Goal: Task Accomplishment & Management: Complete application form

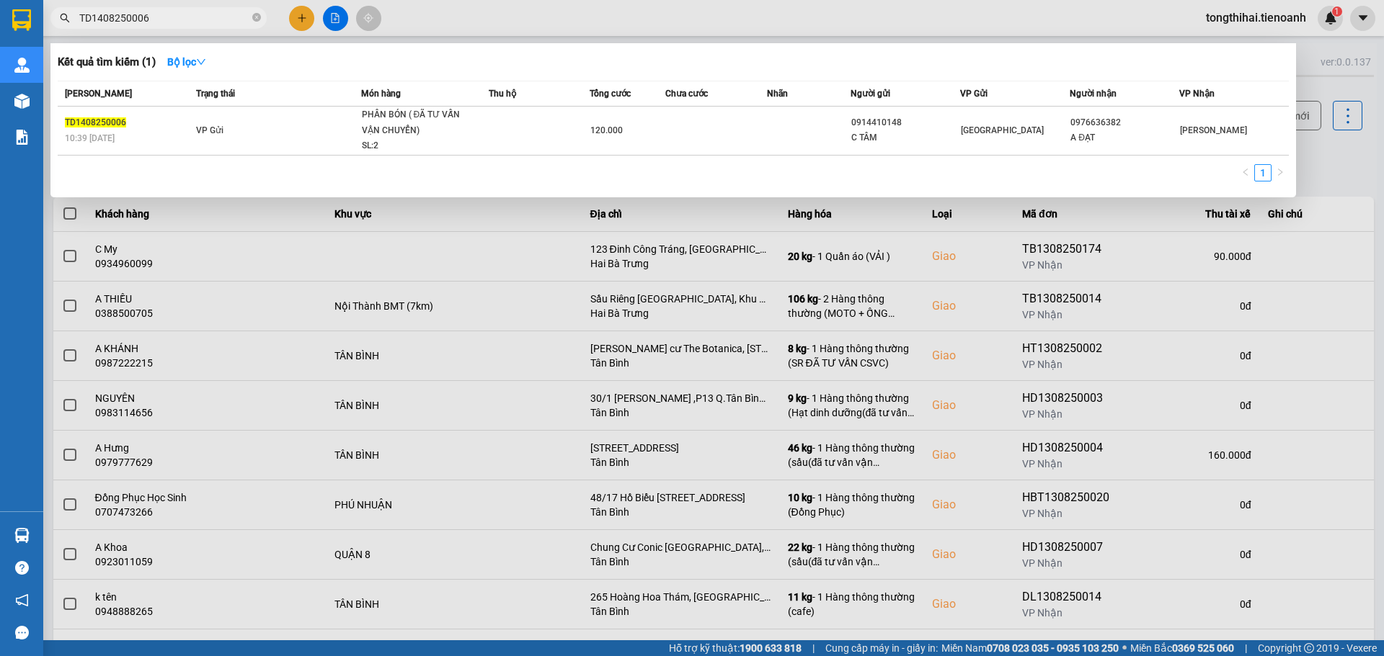
click at [158, 15] on input "TD1408250006" at bounding box center [164, 18] width 170 height 16
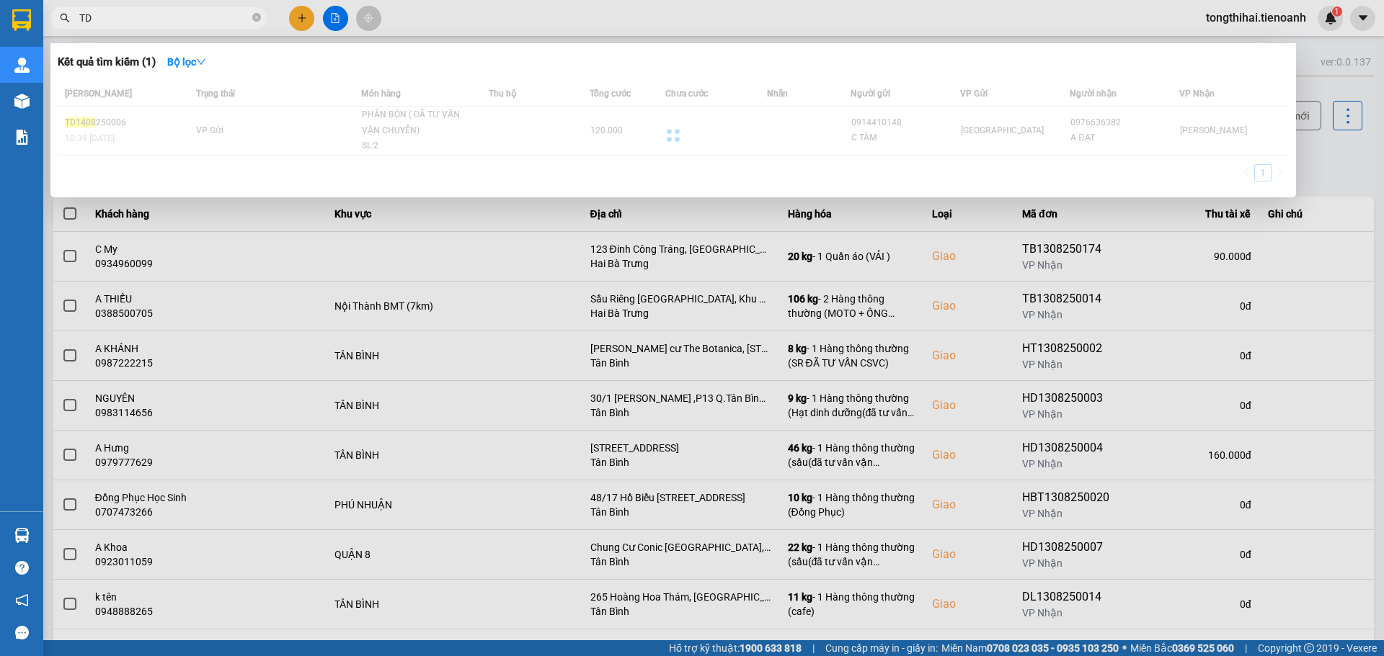
type input "T"
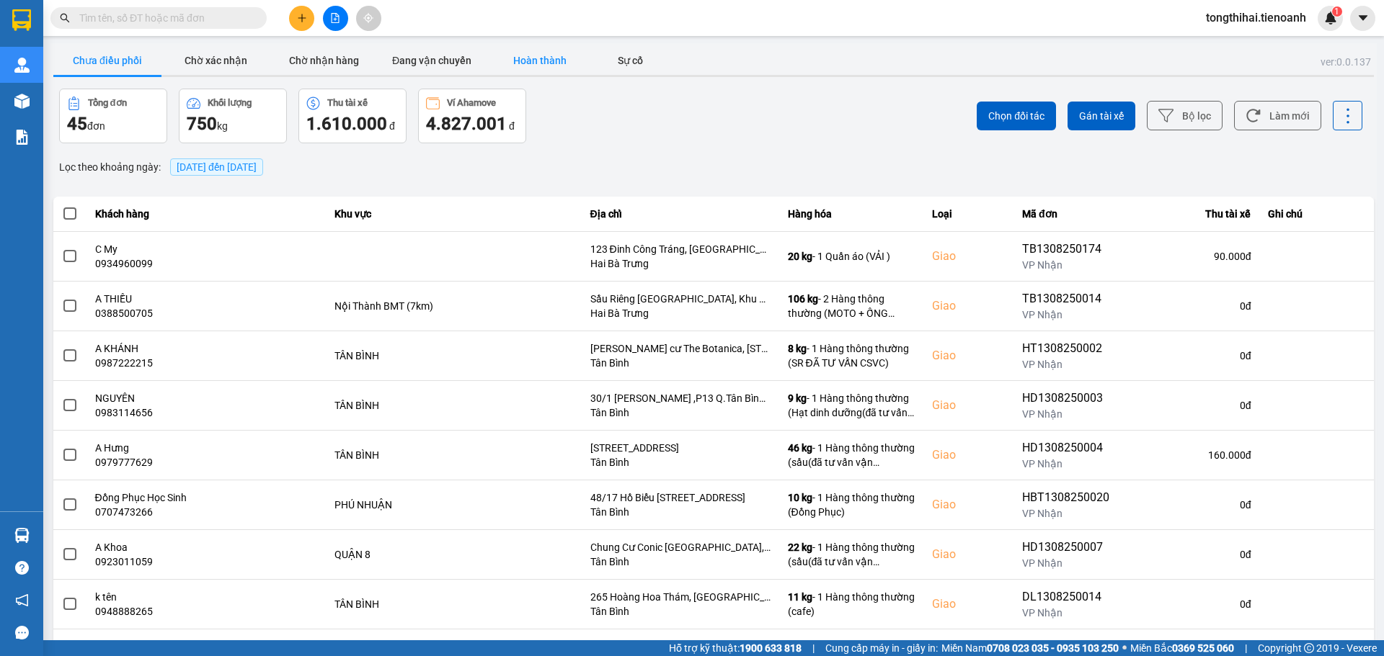
click at [531, 54] on button "Hoàn thành" at bounding box center [540, 60] width 108 height 29
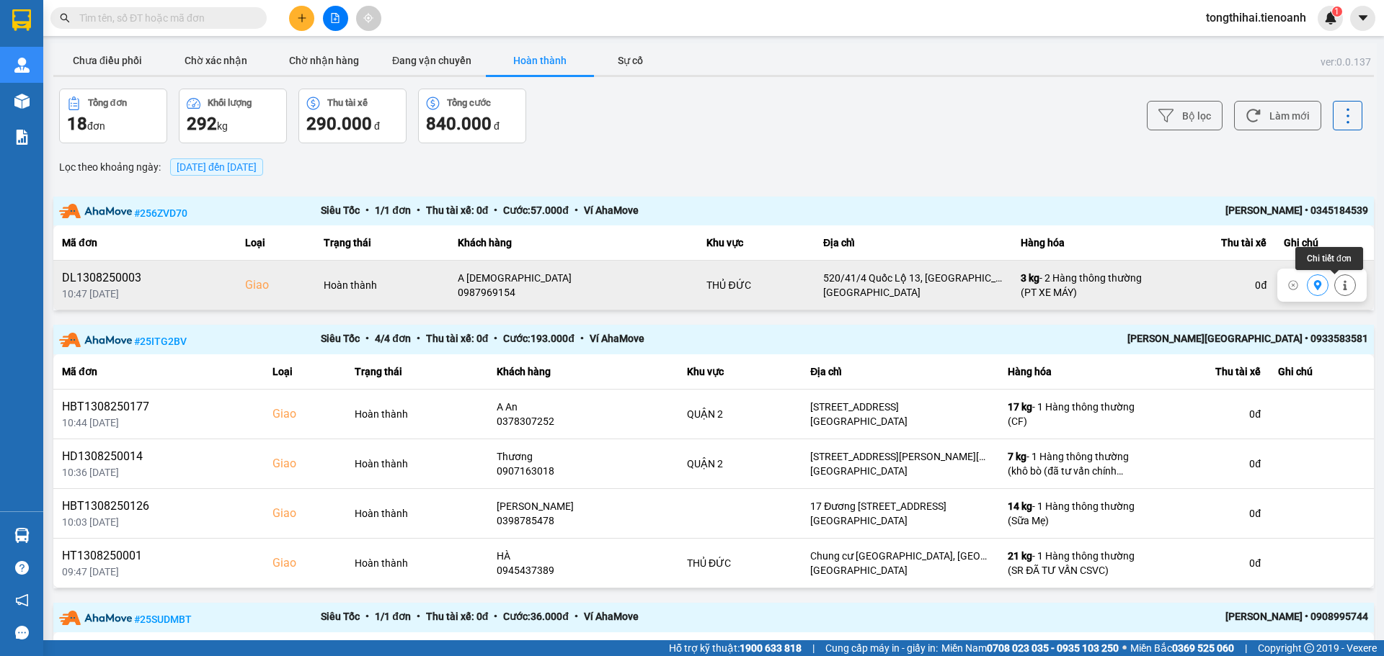
click at [1340, 284] on icon at bounding box center [1345, 285] width 10 height 10
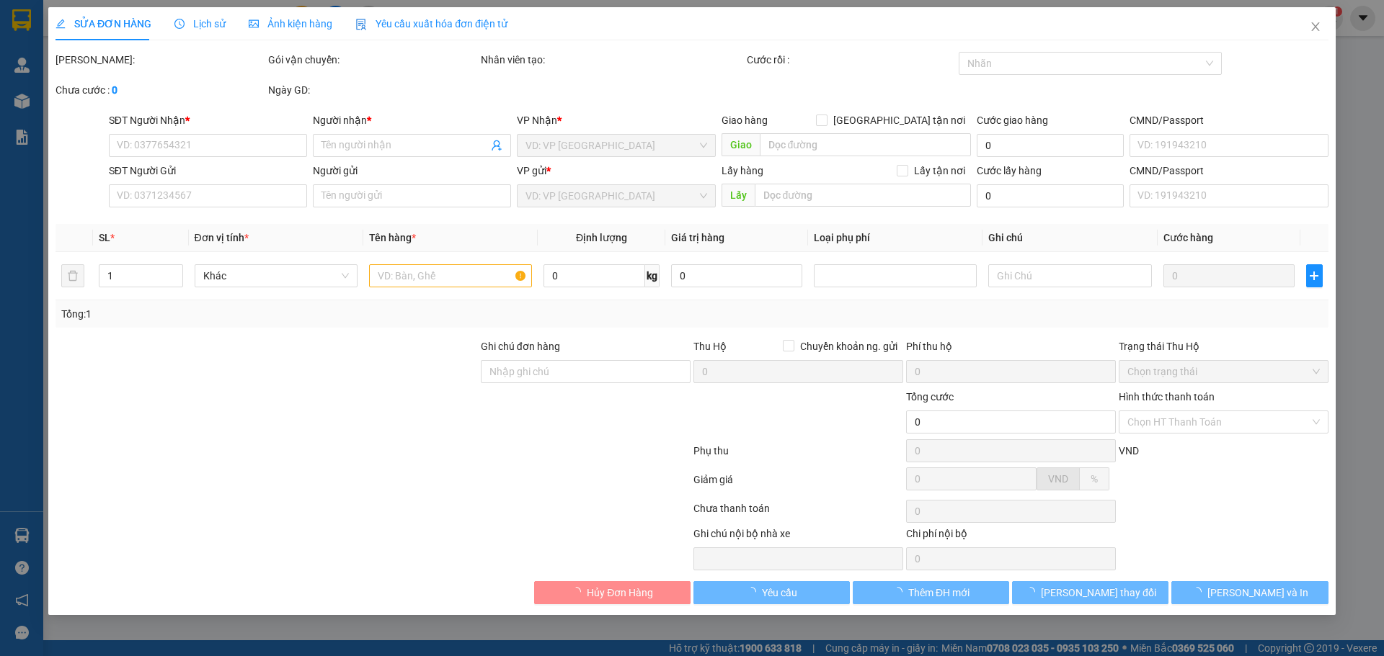
type input "0987969154"
type input "A [DEMOGRAPHIC_DATA]"
checkbox input "true"
type input "520/41/4 Quốc Lộ 13, [GEOGRAPHIC_DATA], [GEOGRAPHIC_DATA], [GEOGRAPHIC_DATA]"
type input "70.000"
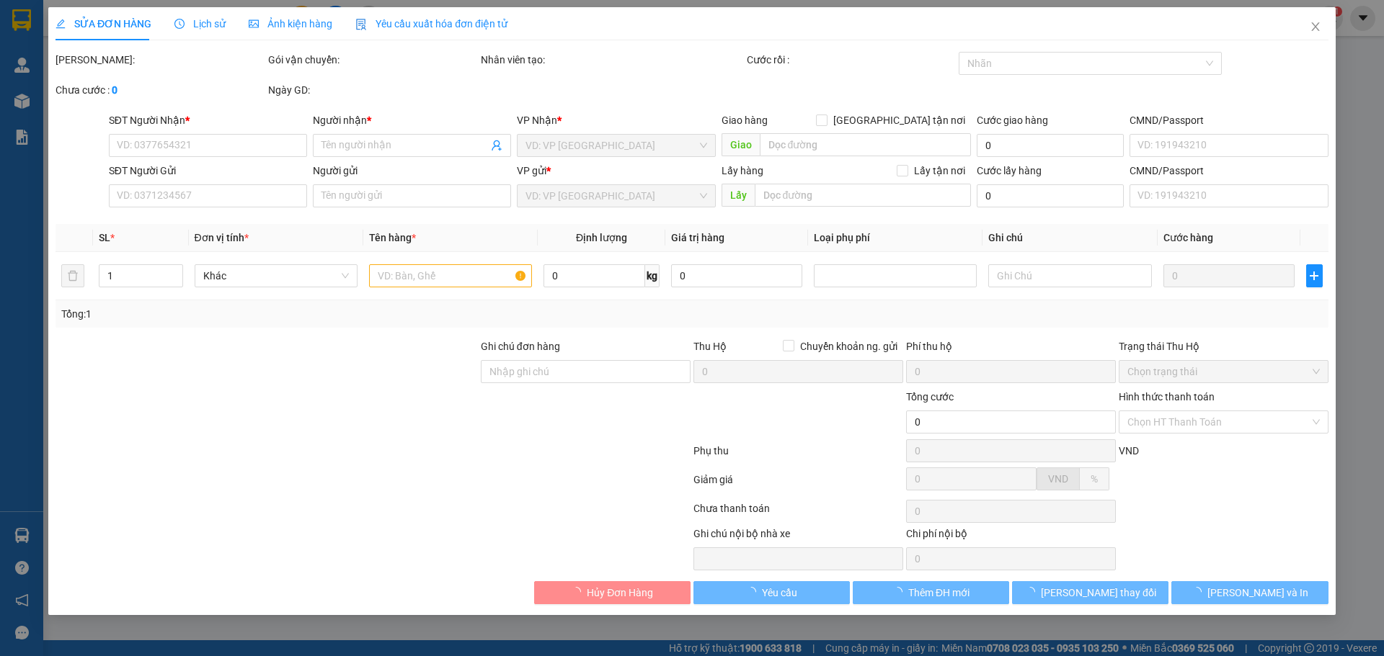
type input "0945513445"
type input "A Tuấn"
type input "100.000"
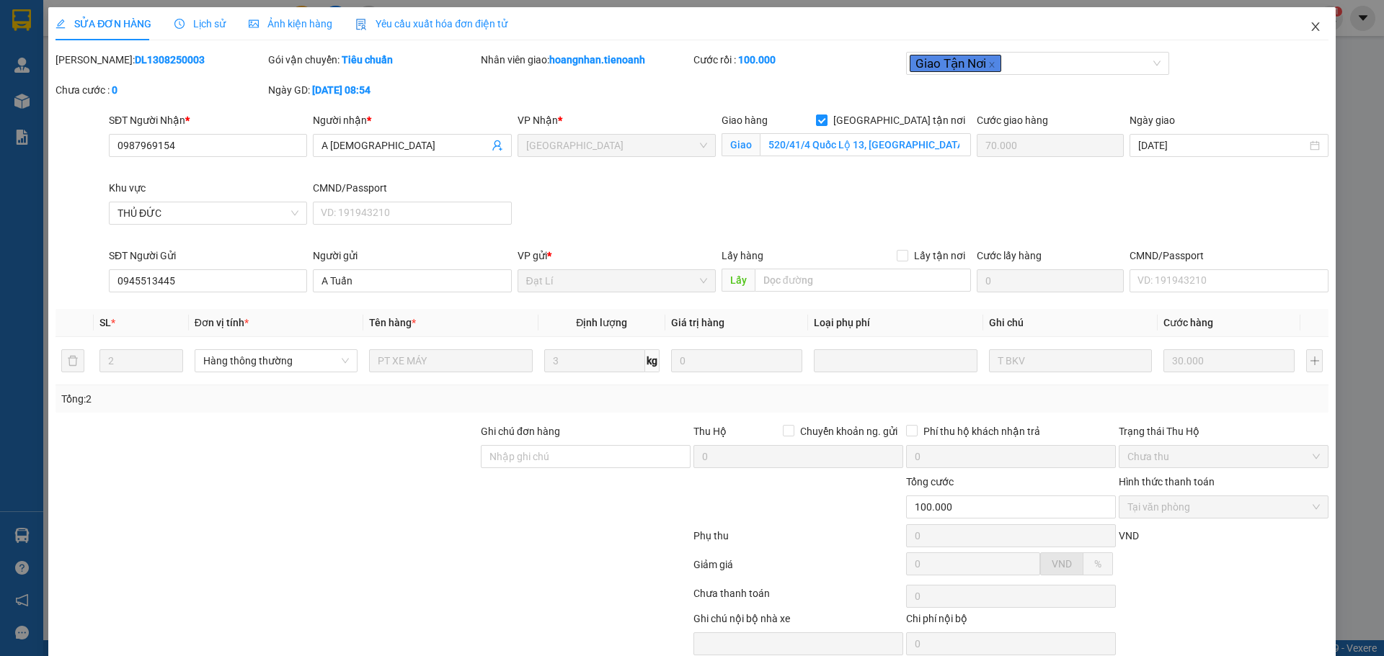
click at [1309, 24] on icon "close" at bounding box center [1315, 27] width 12 height 12
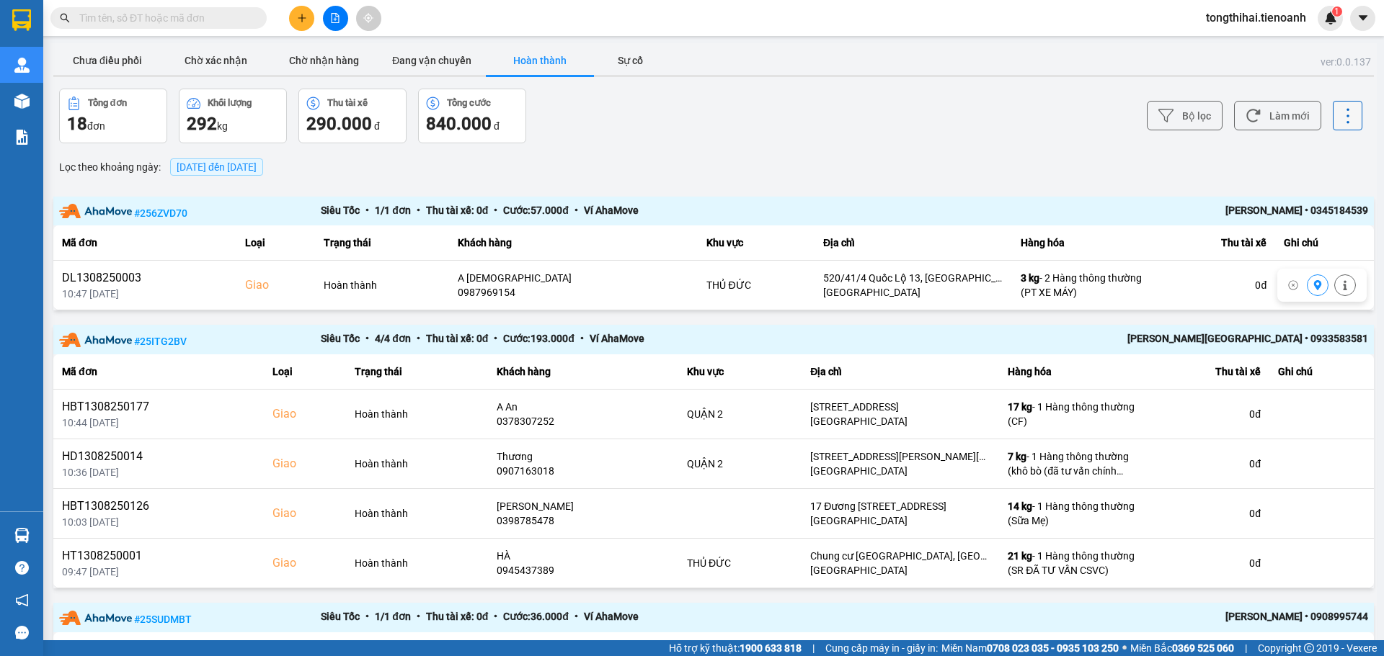
click at [1344, 112] on icon at bounding box center [1347, 116] width 20 height 20
click at [923, 159] on div "Lọc theo khoảng ngày : [DATE] đến [DATE]" at bounding box center [713, 167] width 1320 height 25
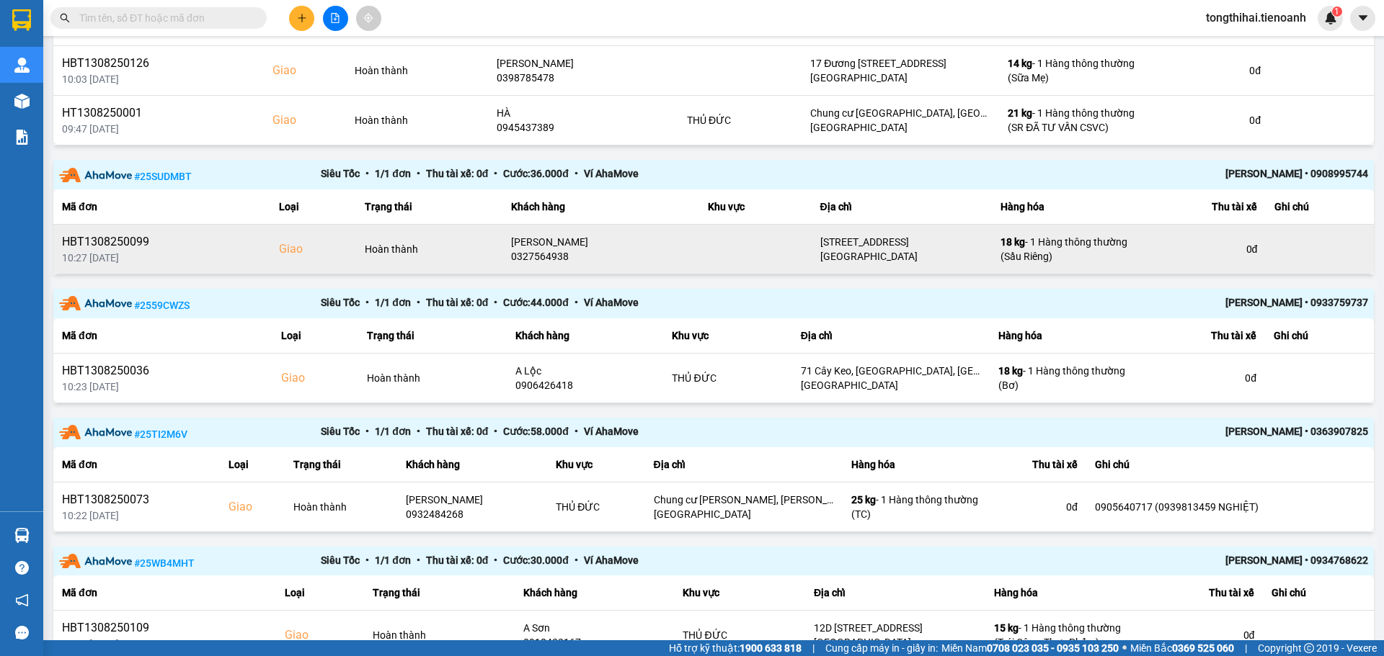
scroll to position [504, 0]
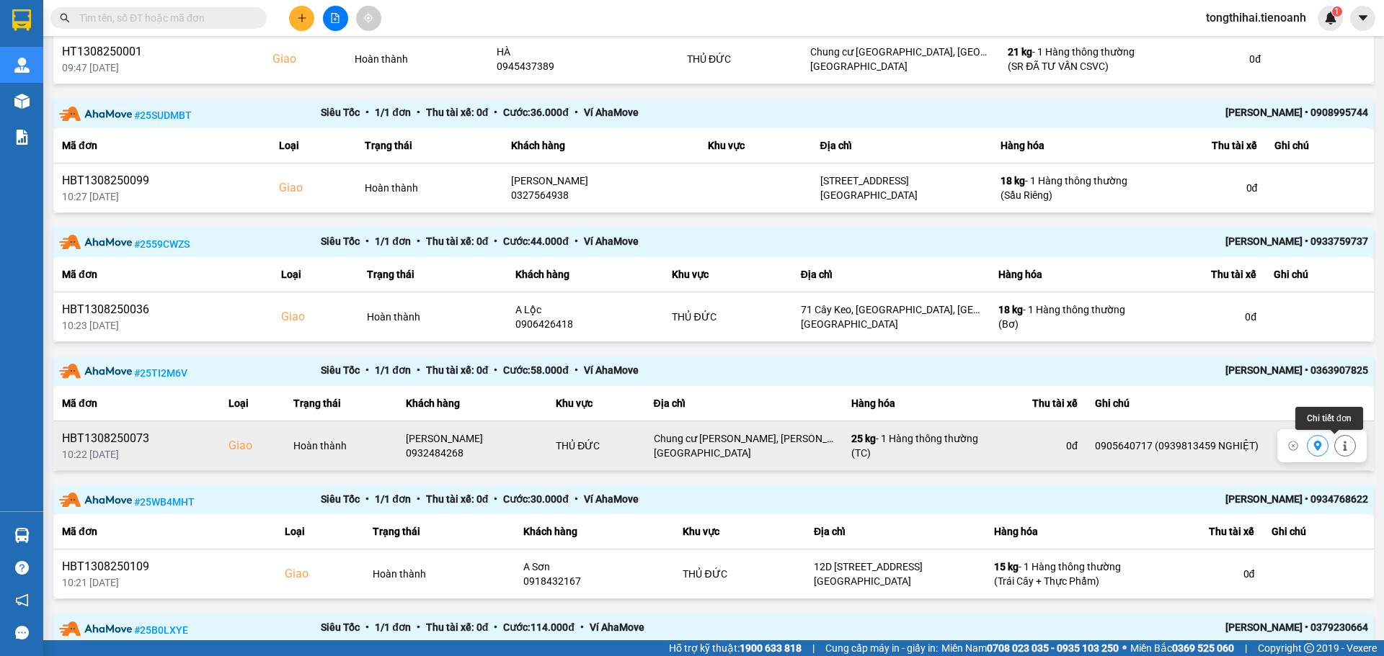
click at [1343, 447] on icon at bounding box center [1345, 446] width 4 height 10
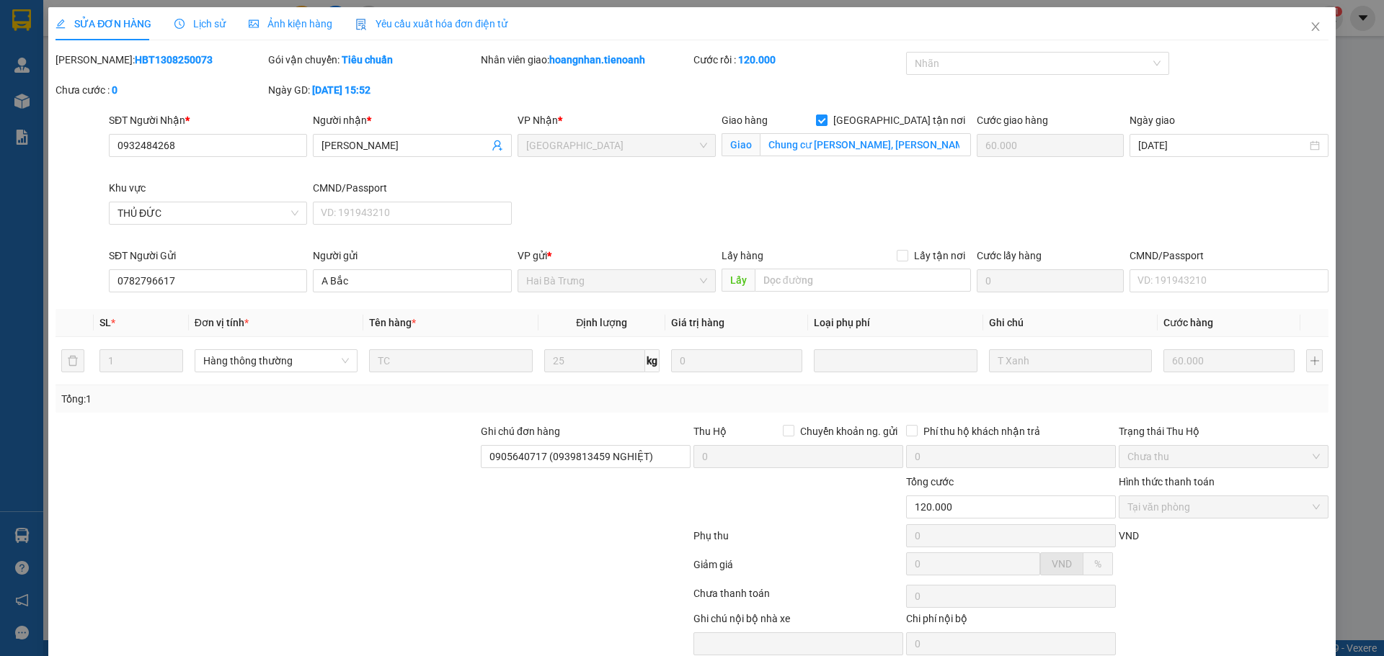
click at [414, 19] on span "Yêu cầu xuất hóa đơn điện tử" at bounding box center [431, 24] width 152 height 12
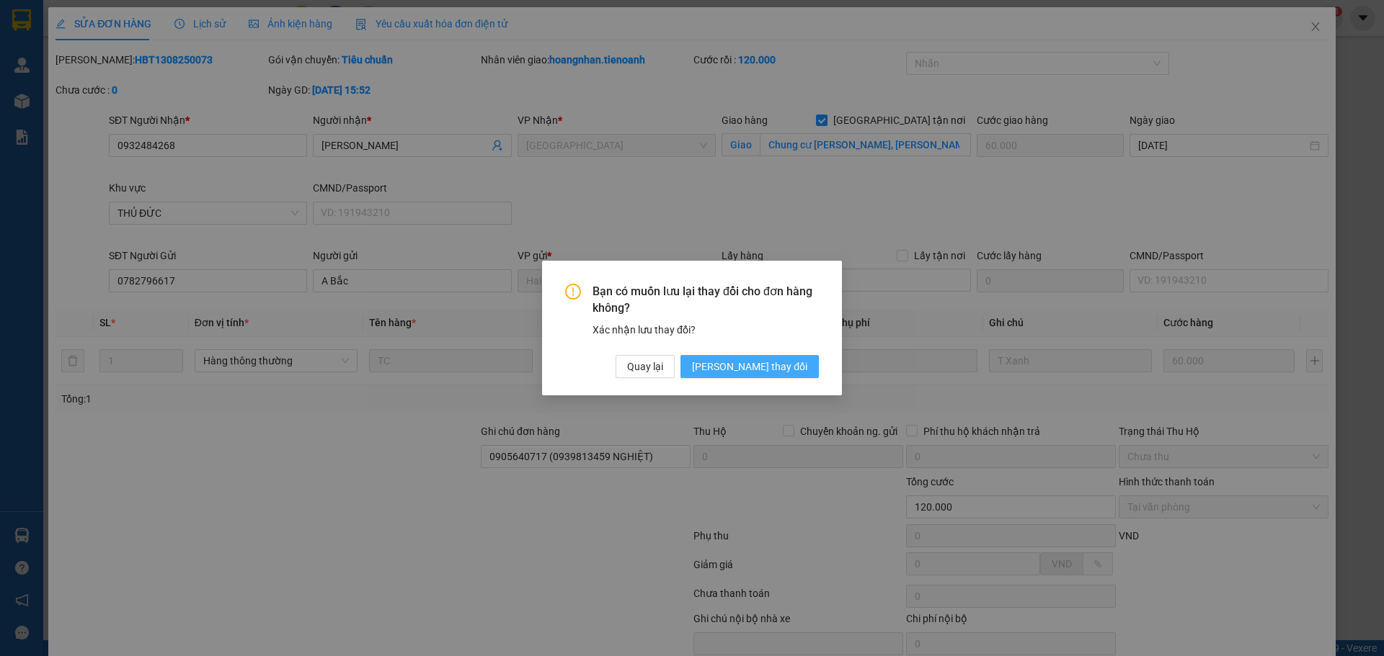
click at [775, 370] on span "[PERSON_NAME] thay đổi" at bounding box center [749, 367] width 115 height 16
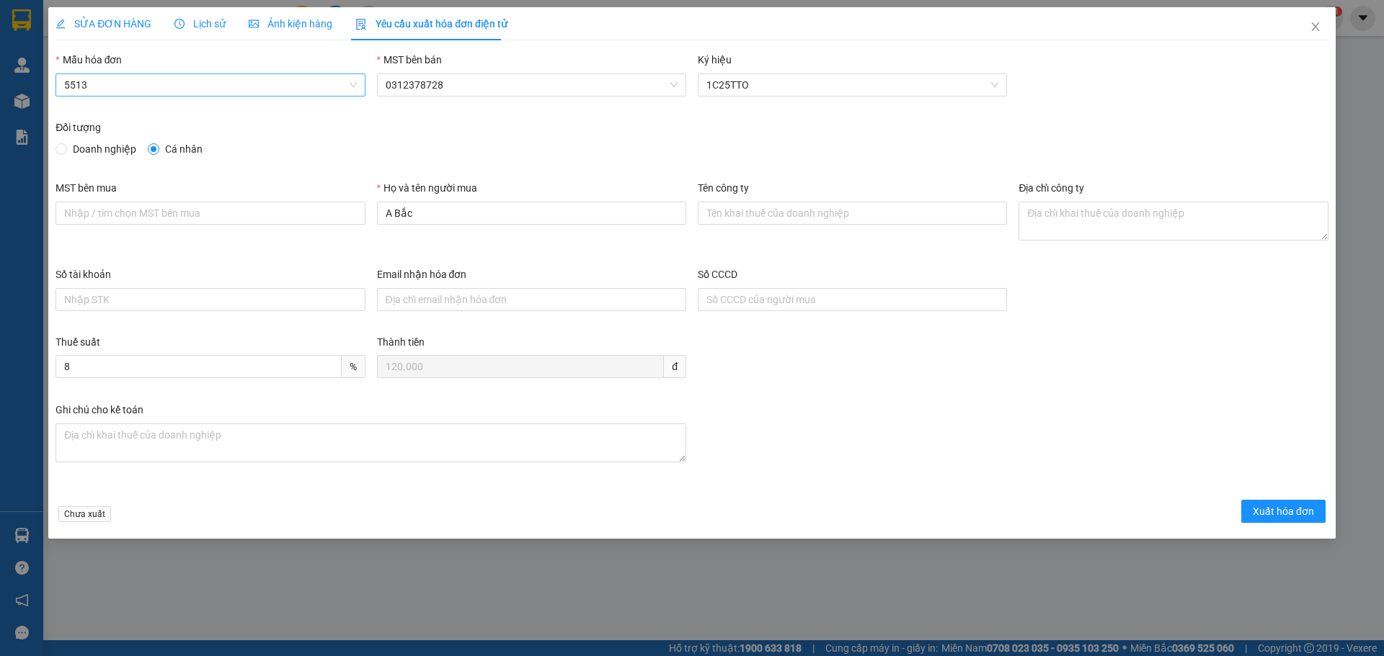
click at [351, 86] on span "5513" at bounding box center [210, 85] width 292 height 22
click at [176, 84] on span "5513" at bounding box center [210, 85] width 292 height 22
click at [391, 210] on input "A Bắc" at bounding box center [531, 213] width 309 height 23
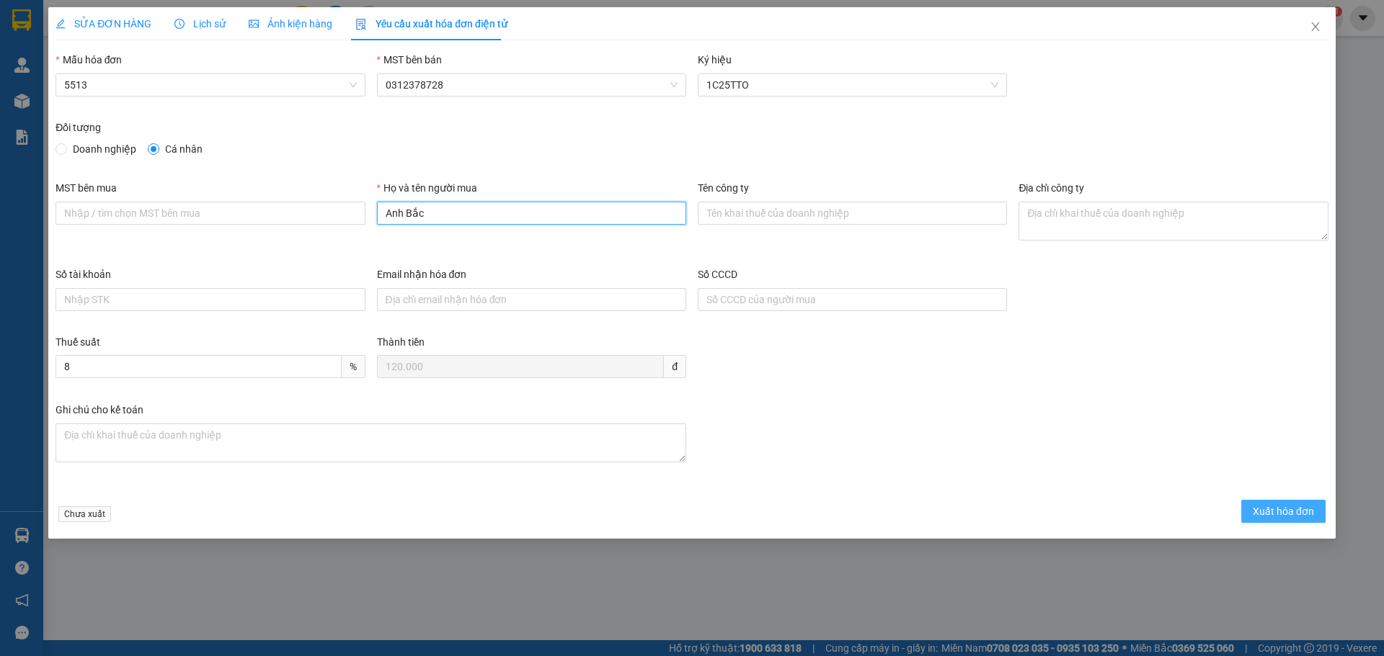
type input "Anh Bắc"
click at [1282, 509] on span "Xuất hóa đơn" at bounding box center [1282, 512] width 61 height 16
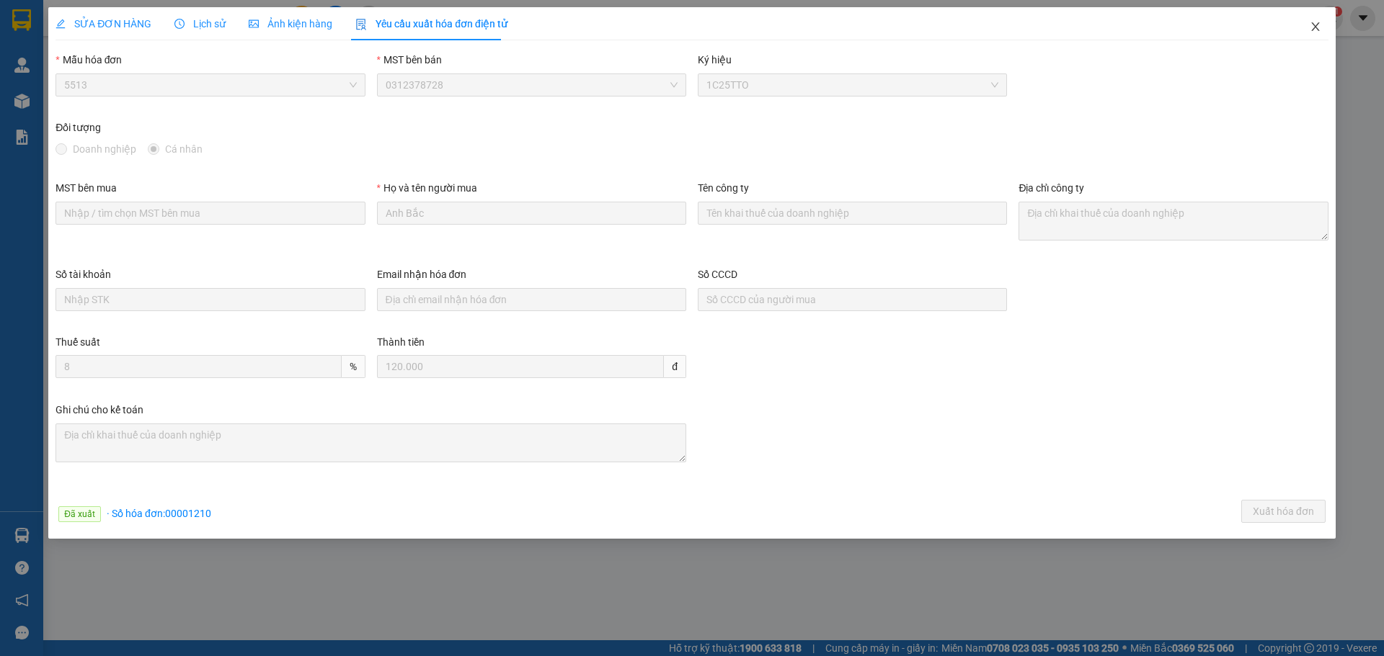
click at [1313, 25] on icon "close" at bounding box center [1315, 26] width 8 height 9
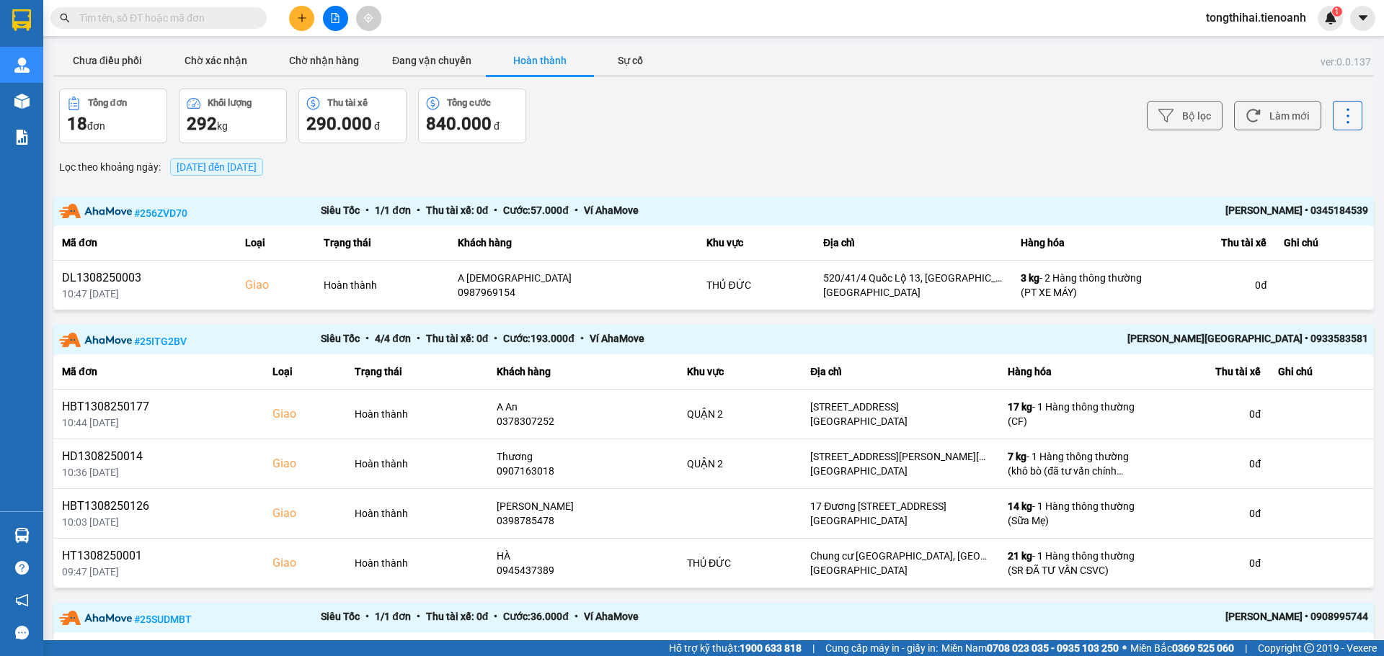
click at [1337, 112] on icon at bounding box center [1347, 116] width 20 height 20
click at [808, 108] on div "Bộ lọc Làm mới" at bounding box center [1036, 116] width 651 height 55
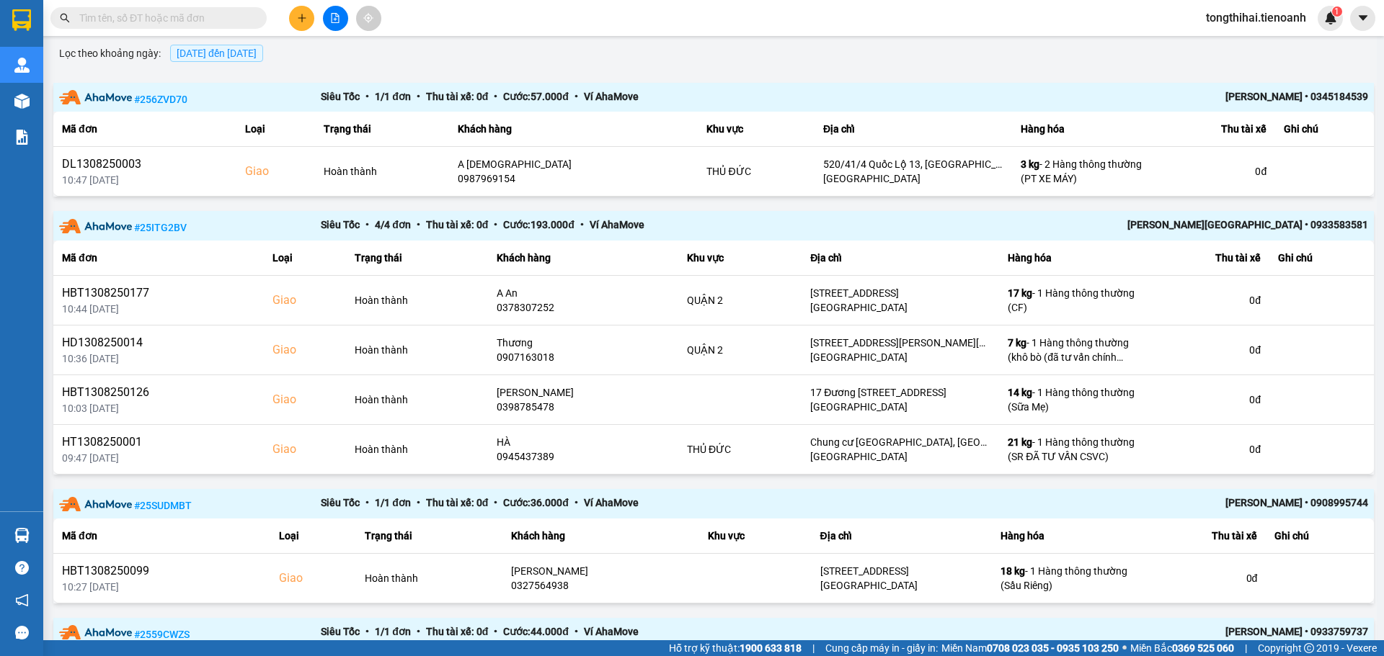
scroll to position [144, 0]
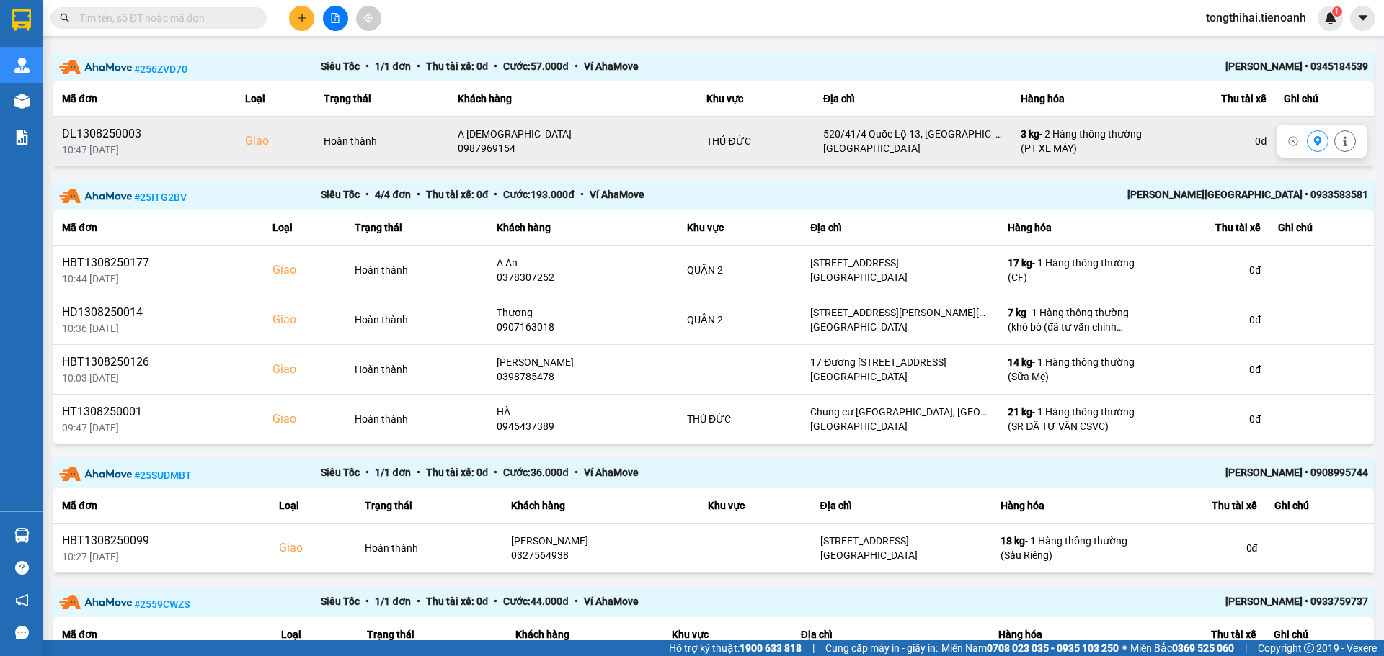
click at [98, 133] on div "DL1308250003" at bounding box center [145, 133] width 166 height 17
click at [158, 144] on div "10:47 [DATE]" at bounding box center [145, 150] width 166 height 14
click at [96, 141] on div "DL1308250003" at bounding box center [145, 133] width 166 height 17
click at [206, 141] on div "DL1308250003" at bounding box center [145, 133] width 166 height 17
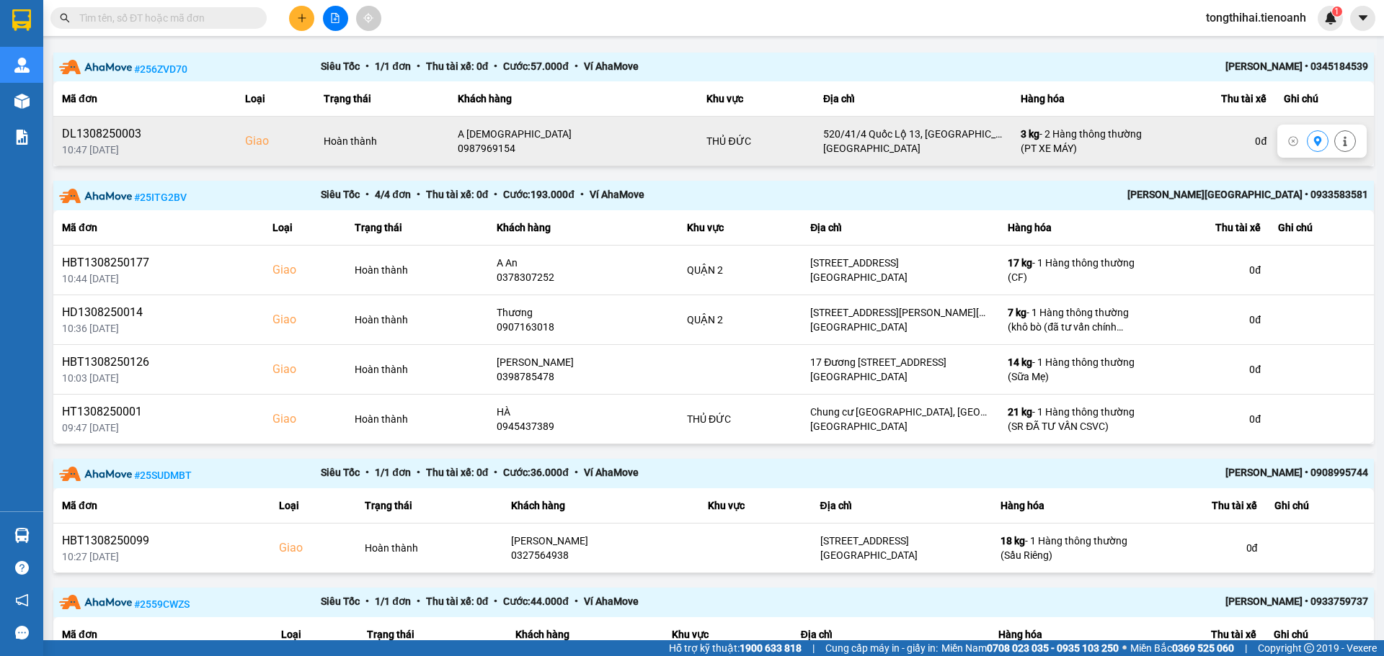
click at [206, 141] on div "DL1308250003" at bounding box center [145, 133] width 166 height 17
click at [354, 141] on div "Hoàn thành" at bounding box center [382, 141] width 117 height 14
click at [355, 141] on div "Hoàn thành" at bounding box center [382, 141] width 117 height 14
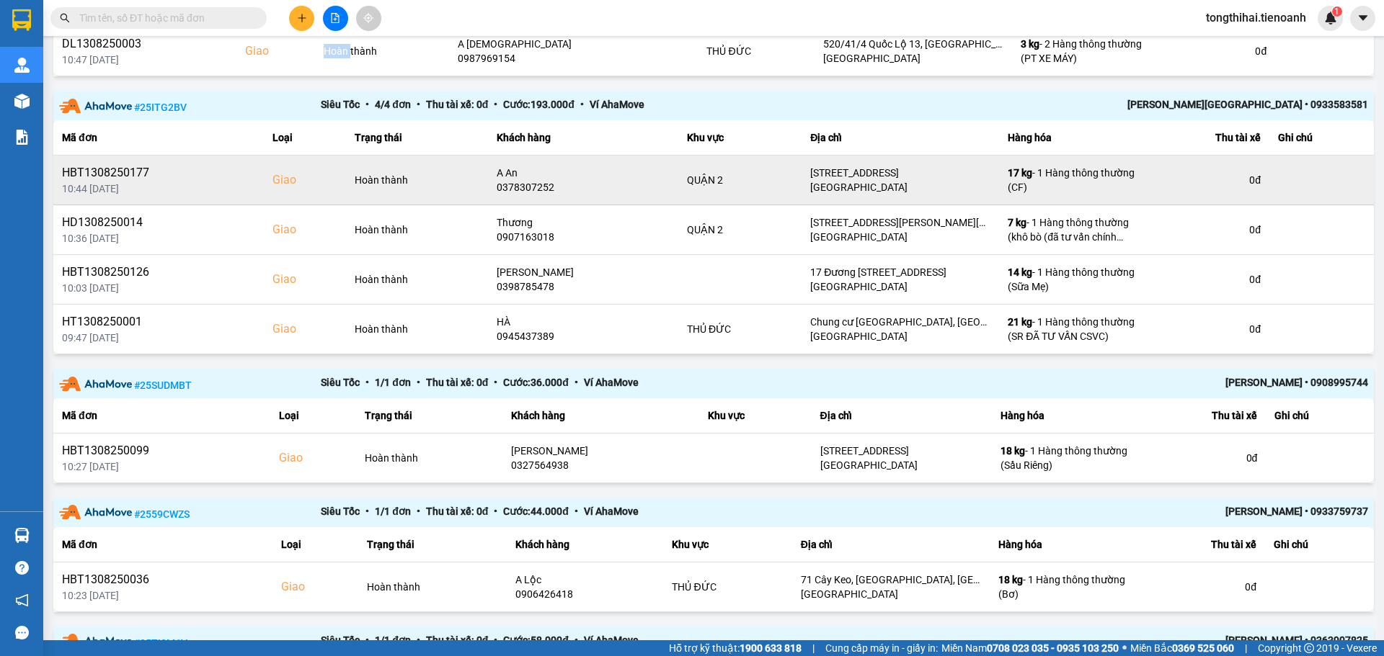
scroll to position [0, 0]
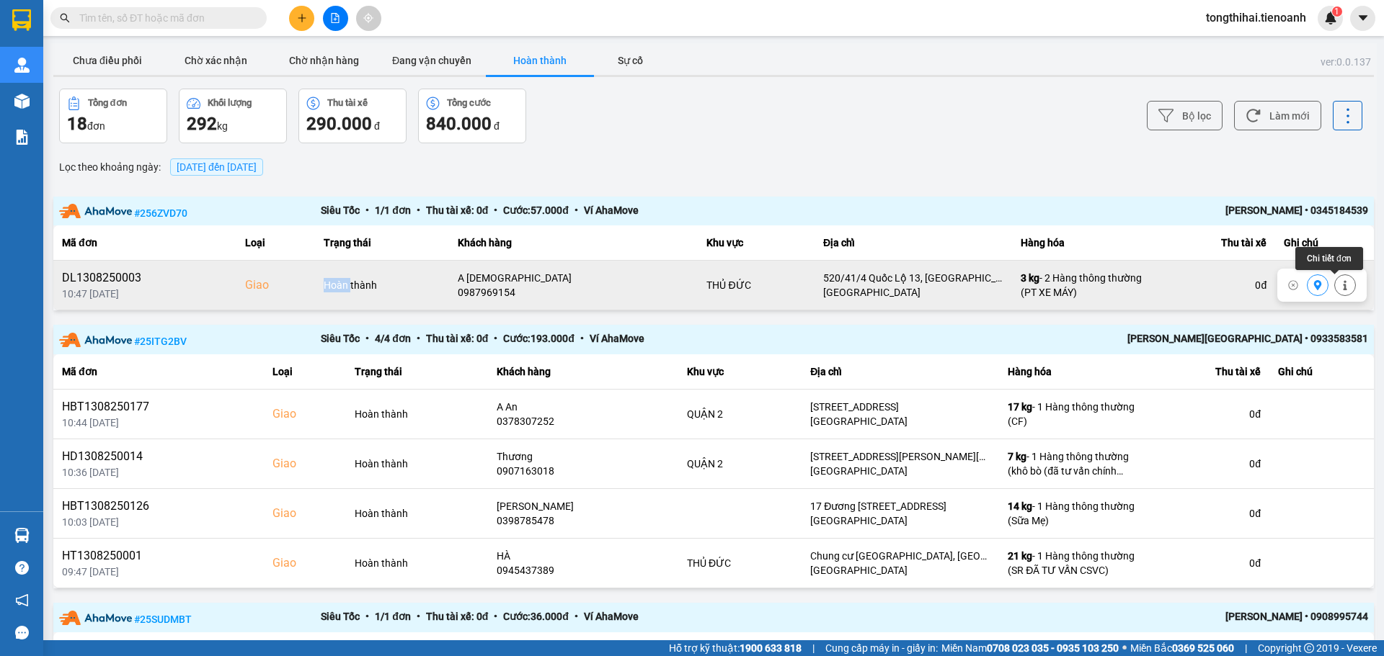
click at [1340, 287] on icon at bounding box center [1345, 285] width 10 height 10
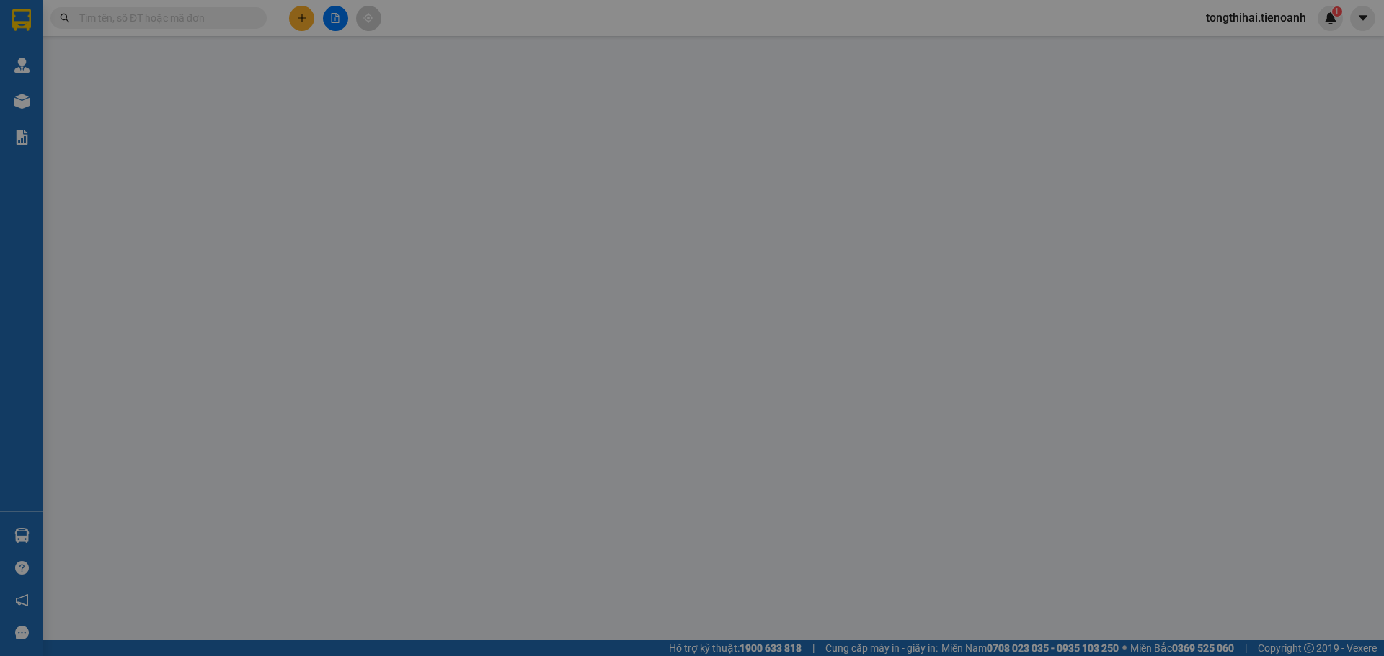
type input "0987969154"
type input "A [DEMOGRAPHIC_DATA]"
checkbox input "true"
type input "520/41/4 Quốc Lộ 13, [GEOGRAPHIC_DATA], [GEOGRAPHIC_DATA], [GEOGRAPHIC_DATA]"
type input "70.000"
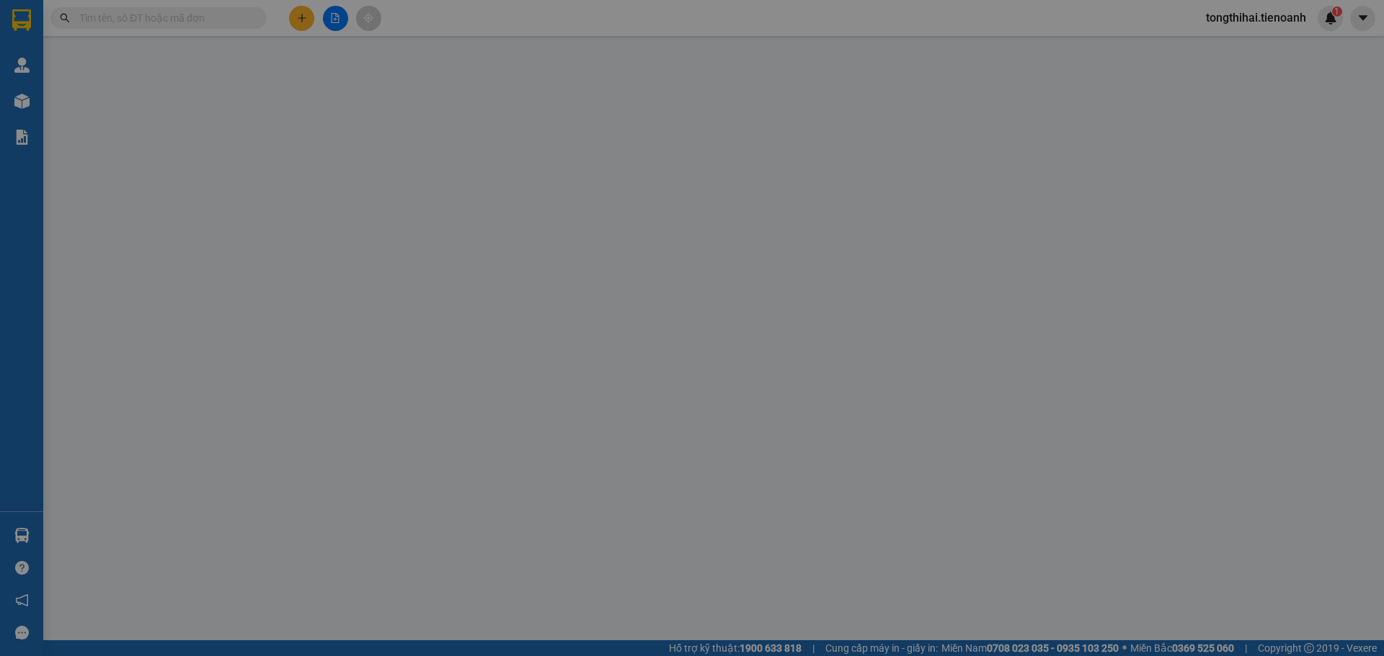
type input "0945513445"
type input "A Tuấn"
type input "100.000"
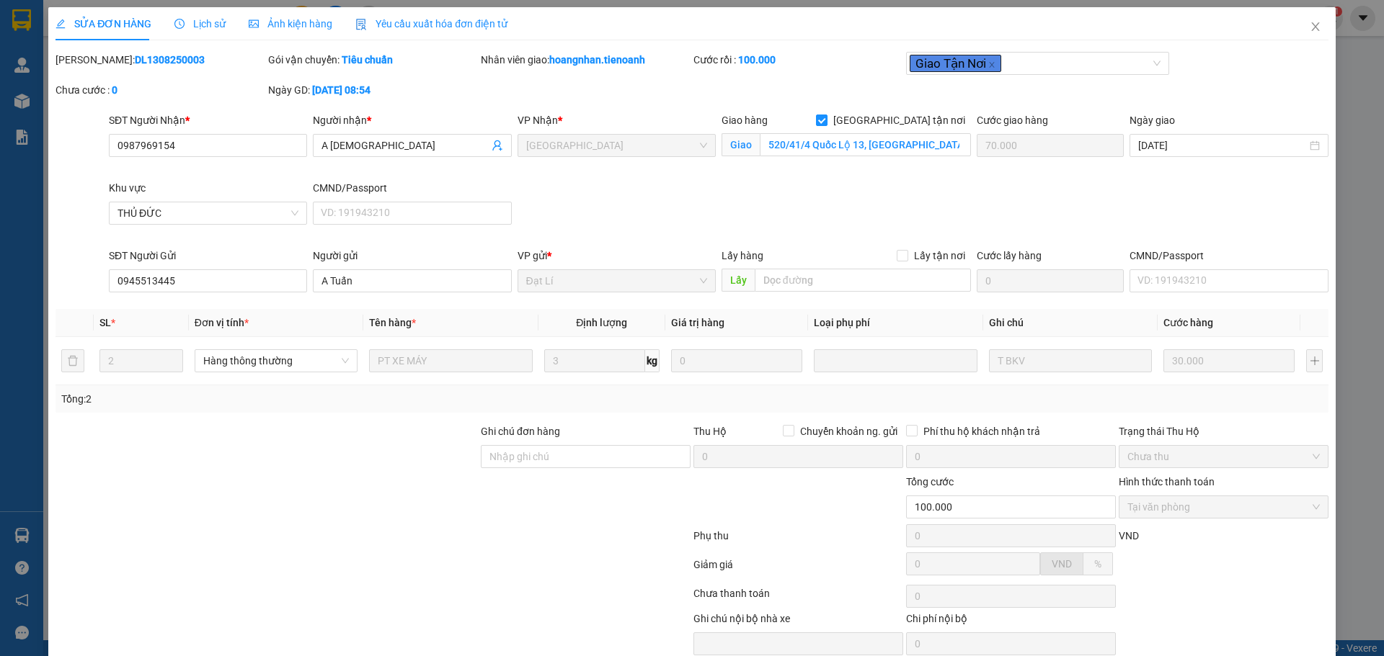
click at [427, 23] on span "Yêu cầu xuất hóa đơn điện tử" at bounding box center [431, 24] width 152 height 12
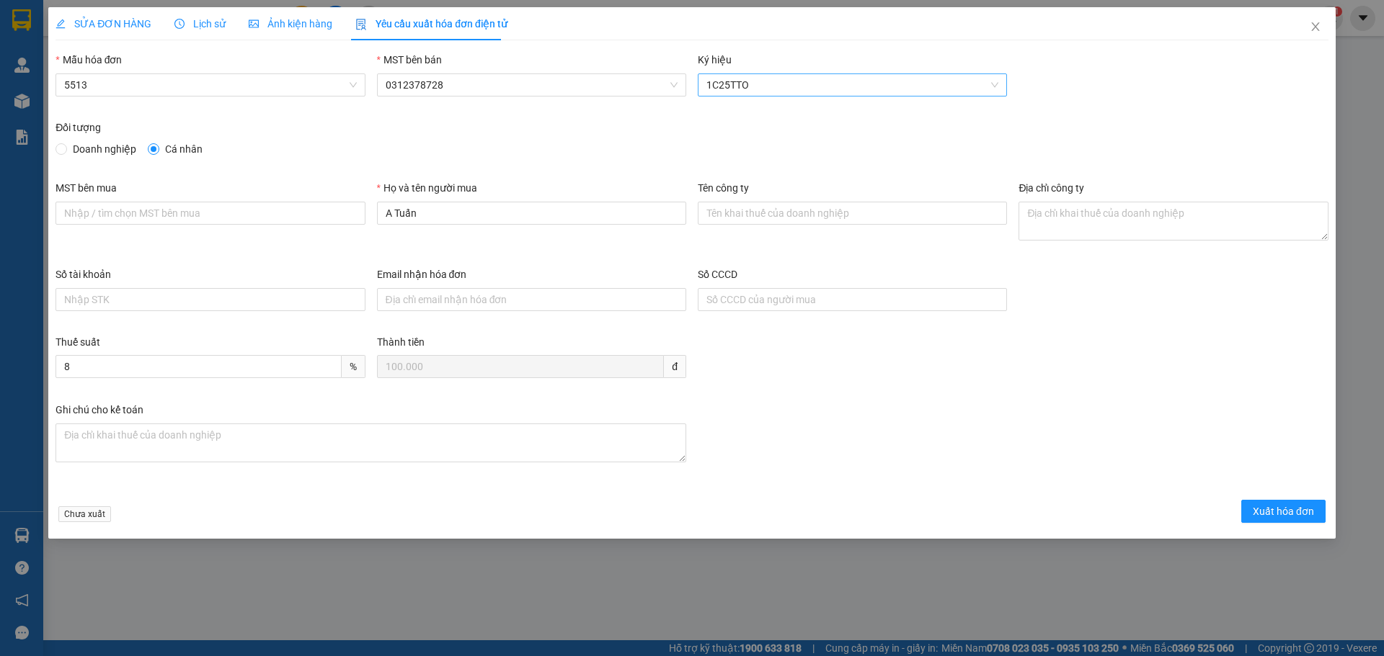
click at [982, 84] on span "1C25TTO" at bounding box center [852, 85] width 292 height 22
click at [1314, 26] on icon "close" at bounding box center [1315, 26] width 8 height 9
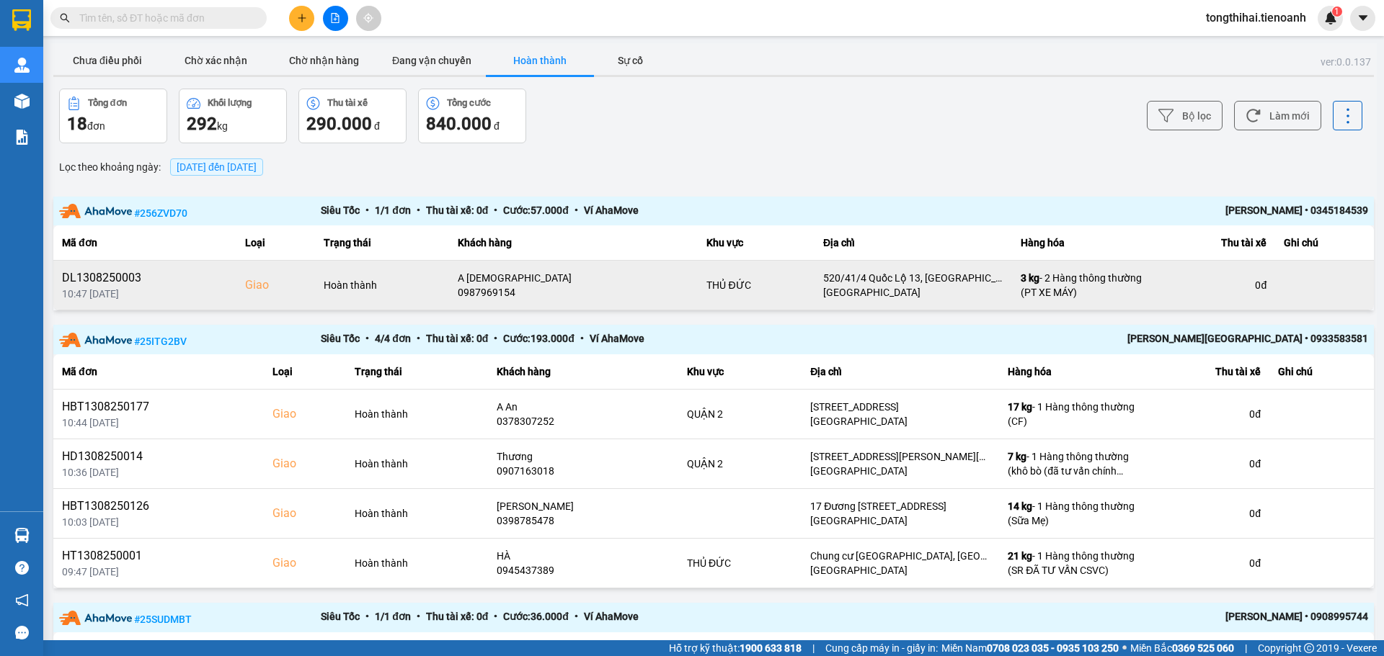
click at [380, 290] on div "Hoàn thành" at bounding box center [382, 285] width 117 height 14
drag, startPoint x: 143, startPoint y: 273, endPoint x: 58, endPoint y: 283, distance: 85.6
click at [58, 283] on td "DL1308250003 10:47 [DATE]" at bounding box center [144, 286] width 183 height 50
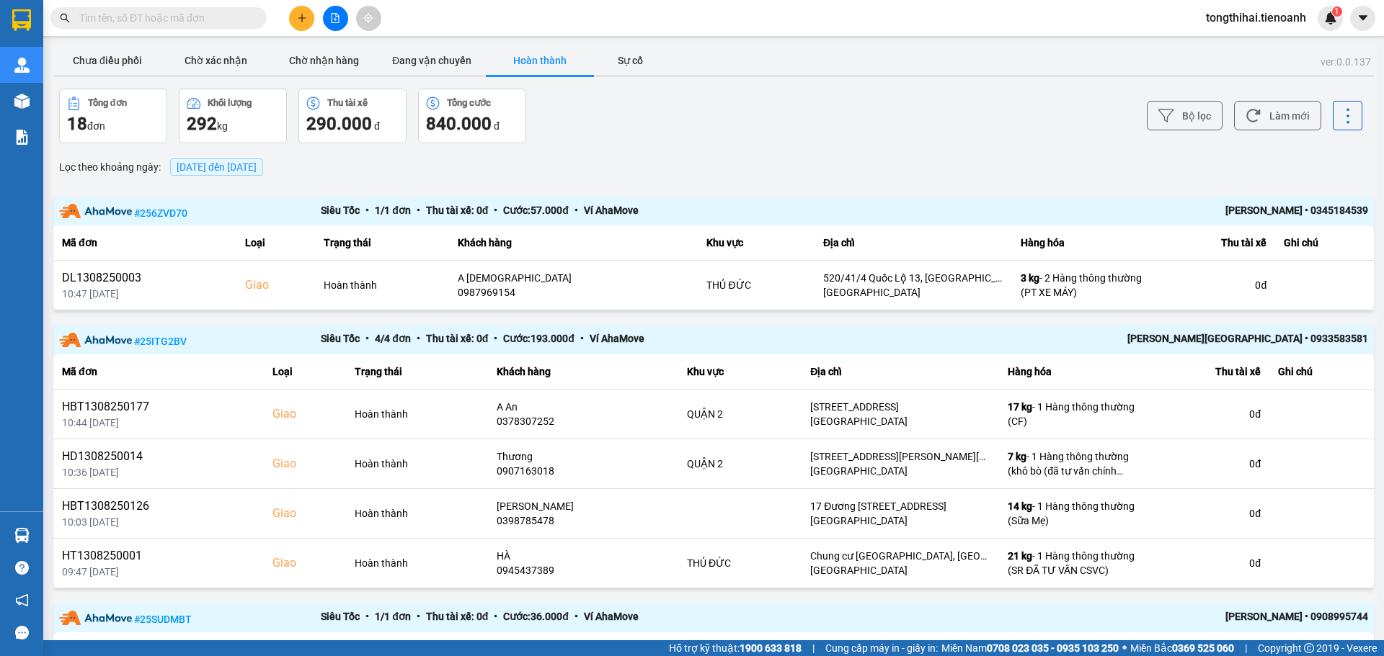
click at [124, 26] on span at bounding box center [158, 18] width 216 height 22
click at [126, 19] on input "text" at bounding box center [164, 18] width 170 height 16
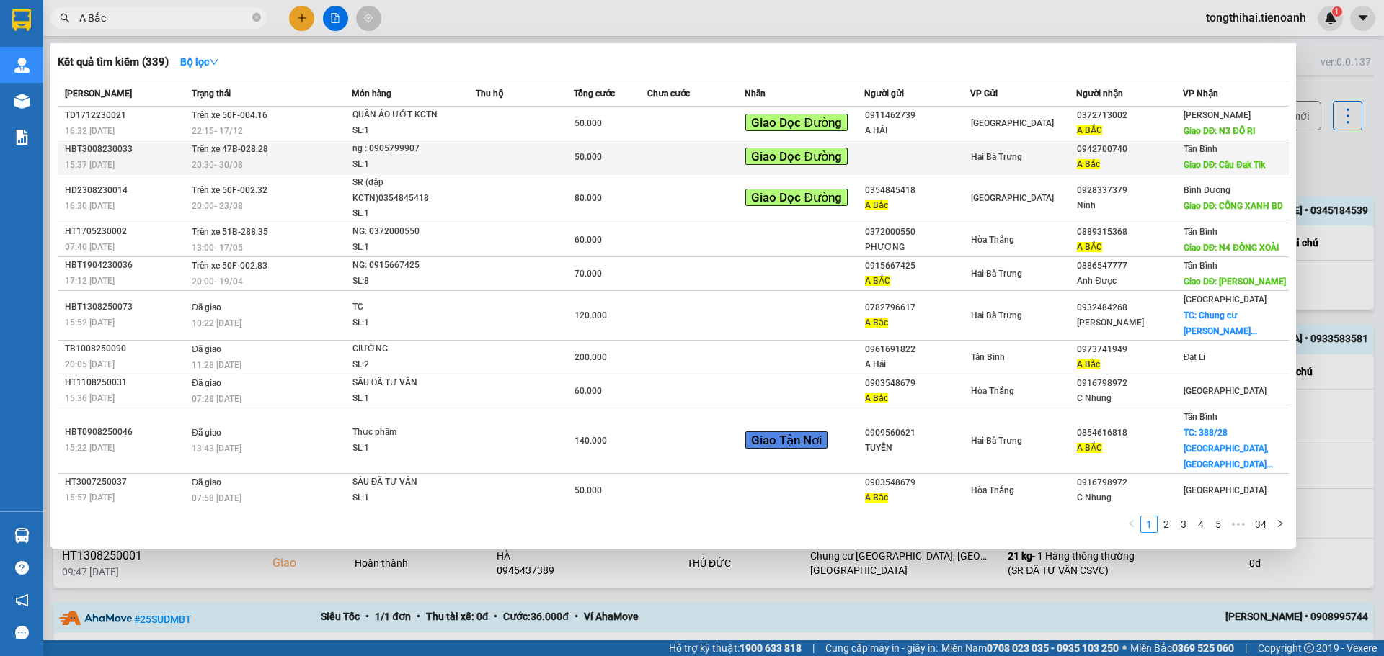
type input "A Bắc"
click at [709, 153] on td at bounding box center [696, 158] width 98 height 34
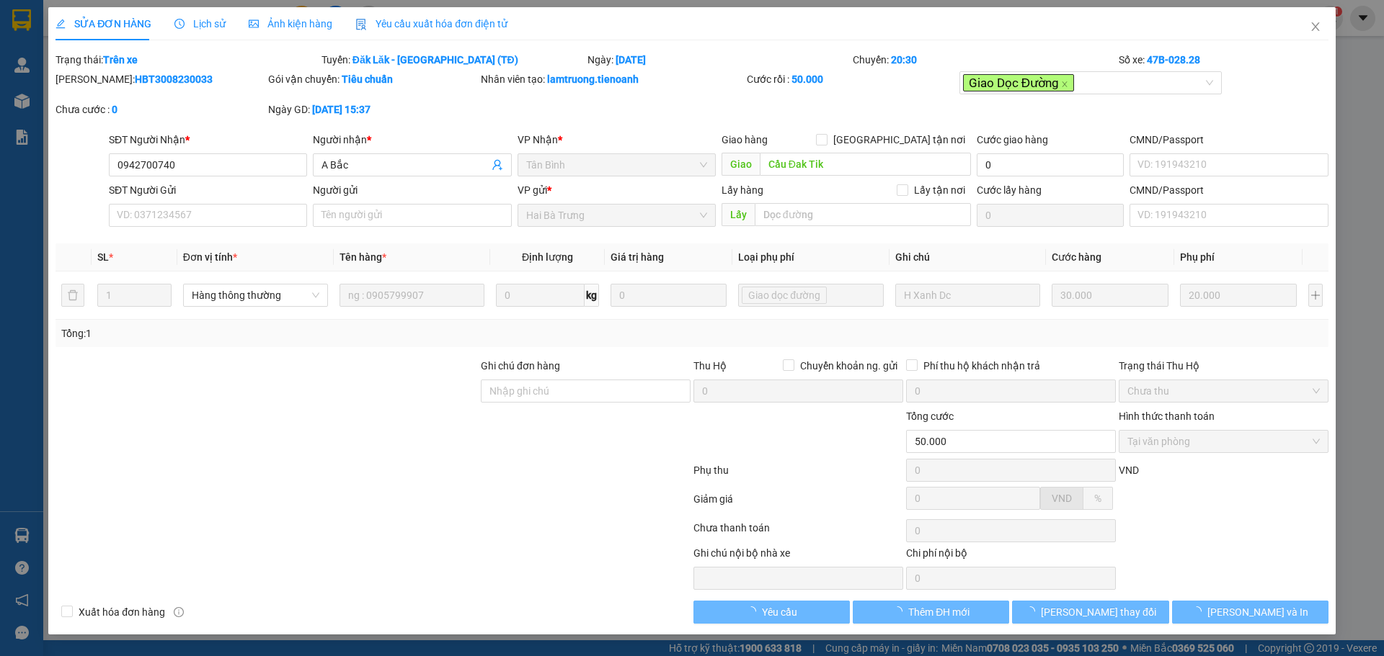
type input "0942700740"
type input "A Bắc"
type input "Cầu Đak Tik"
type input "50.000"
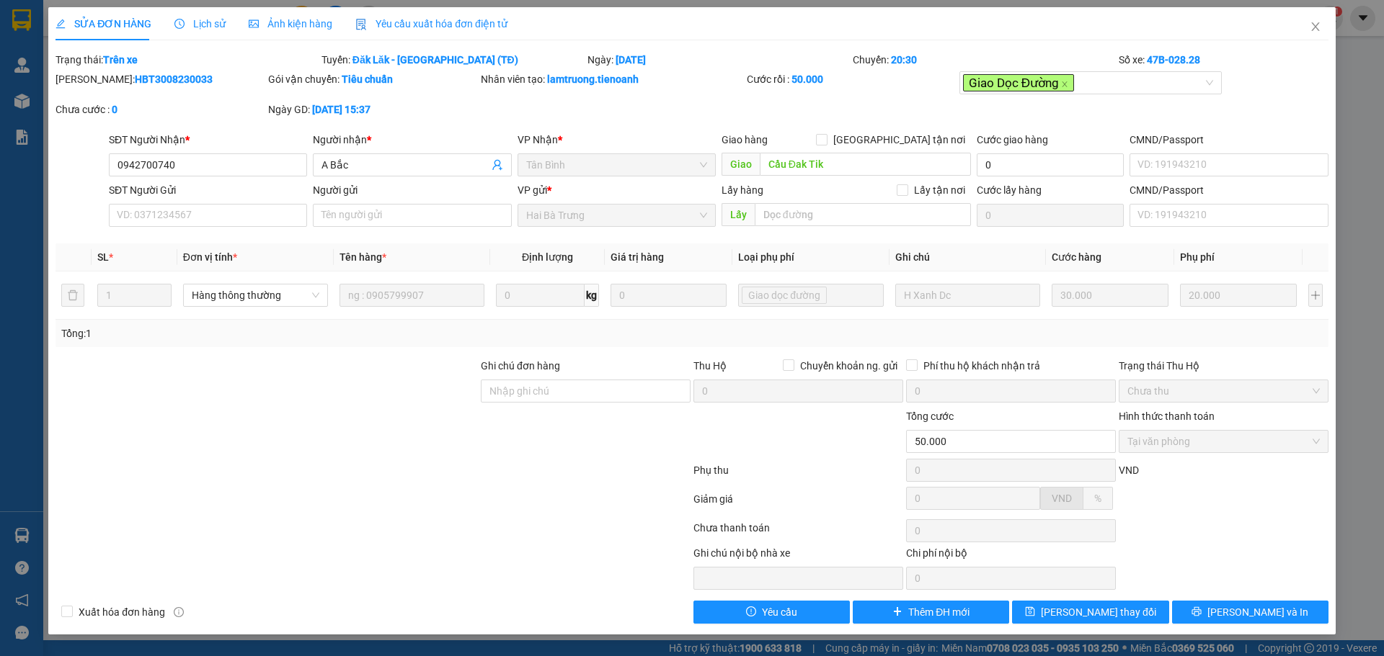
click at [452, 22] on span "Yêu cầu xuất hóa đơn điện tử" at bounding box center [431, 24] width 152 height 12
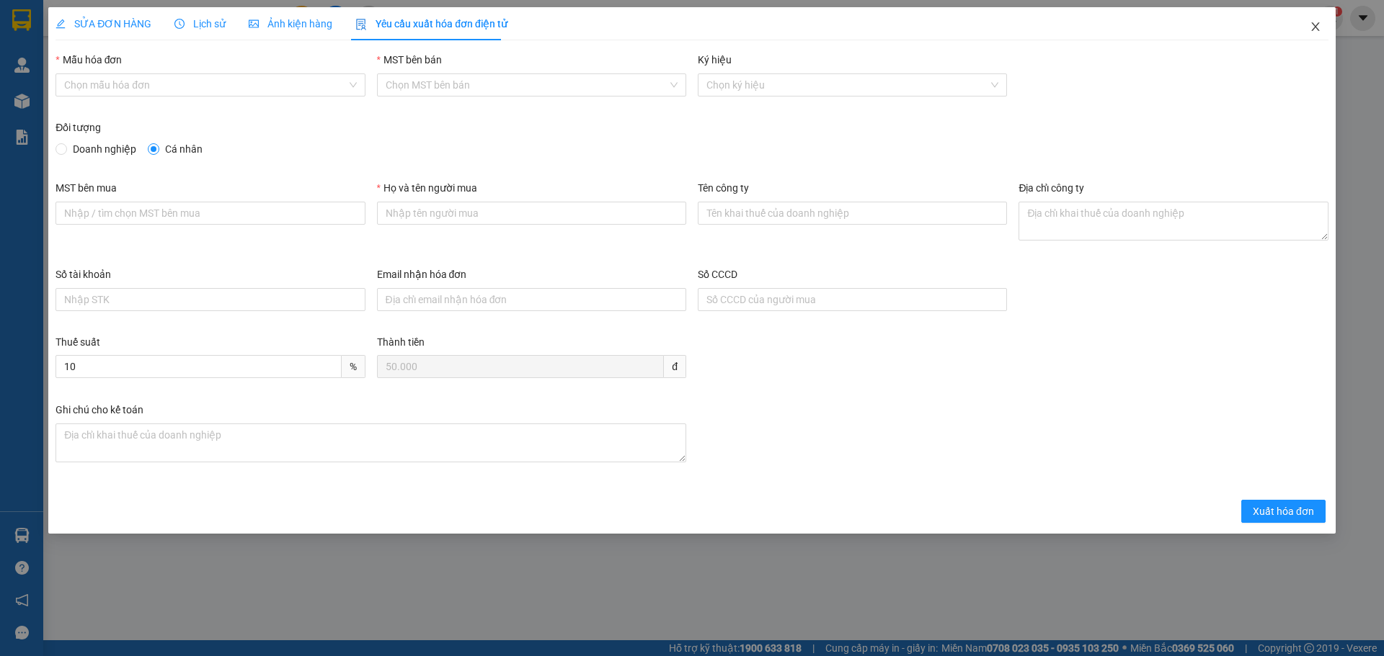
click at [1312, 25] on icon "close" at bounding box center [1315, 27] width 12 height 12
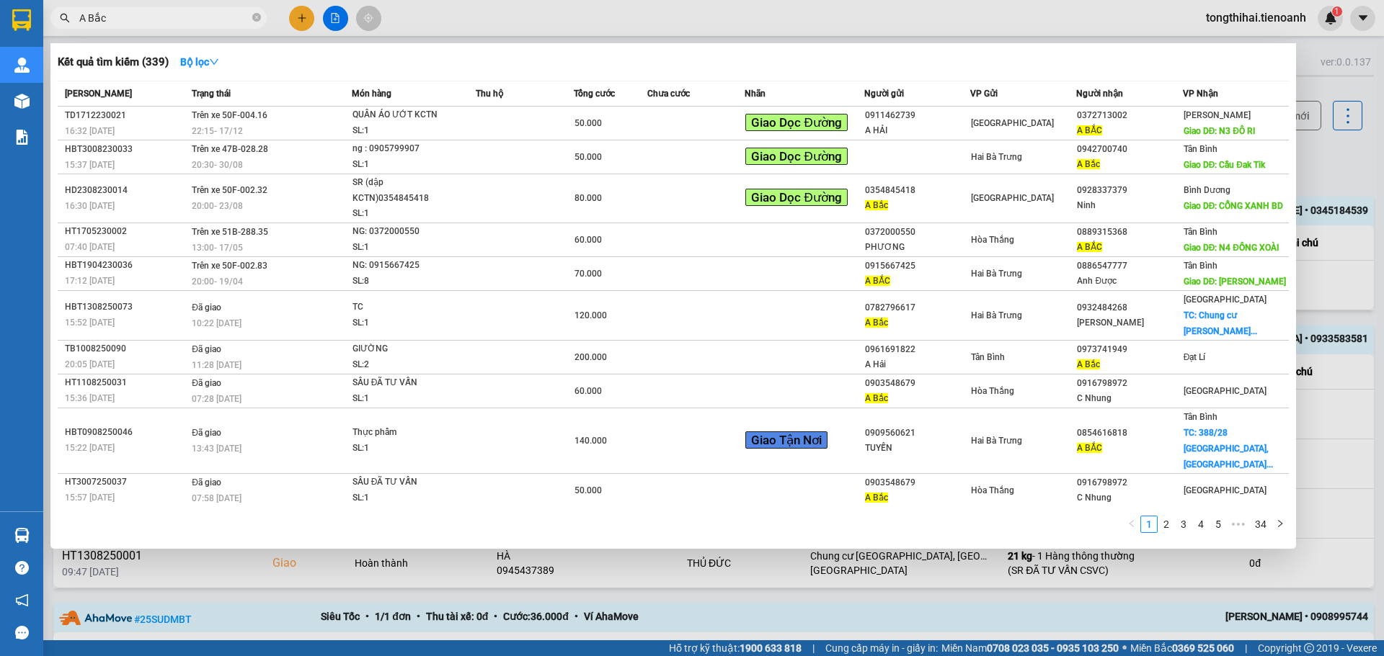
click at [190, 19] on input "A Bắc" at bounding box center [164, 18] width 170 height 16
click at [414, 117] on div "QUẦN ÁO ƯỚT KCTN" at bounding box center [406, 115] width 108 height 16
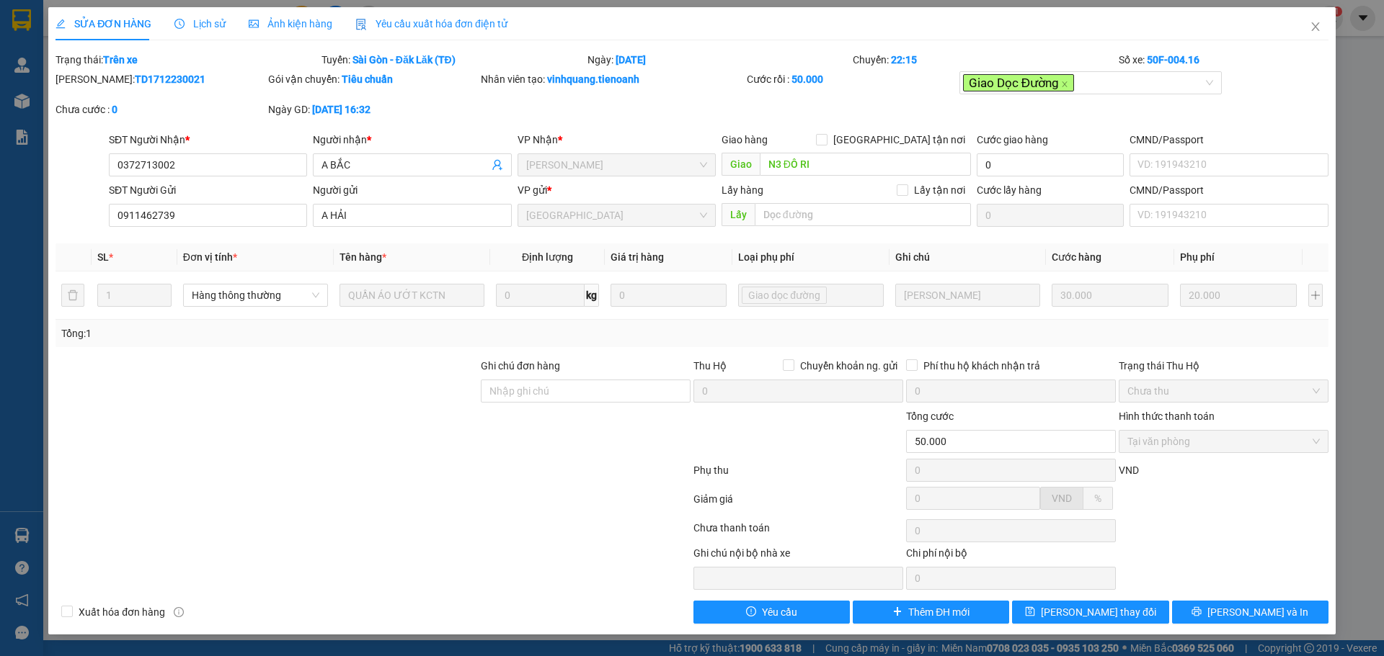
click at [430, 19] on span "Yêu cầu xuất hóa đơn điện tử" at bounding box center [431, 24] width 152 height 12
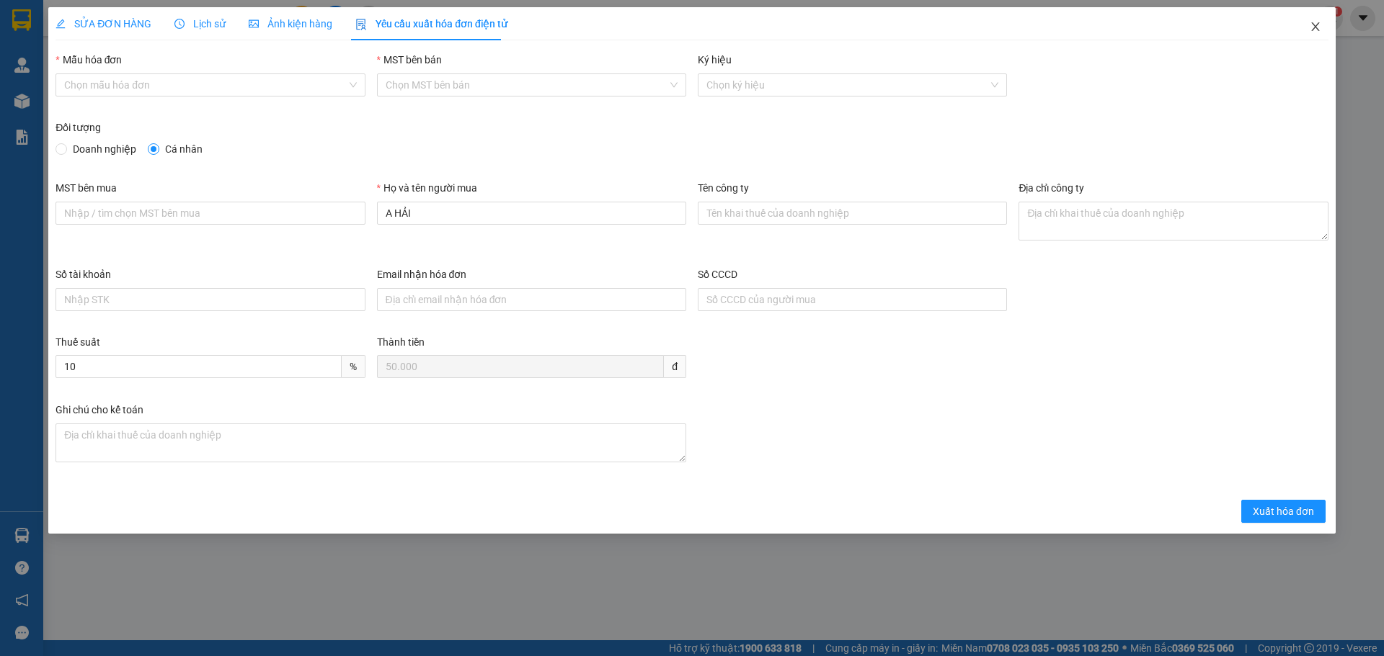
click at [1317, 26] on icon "close" at bounding box center [1315, 26] width 8 height 9
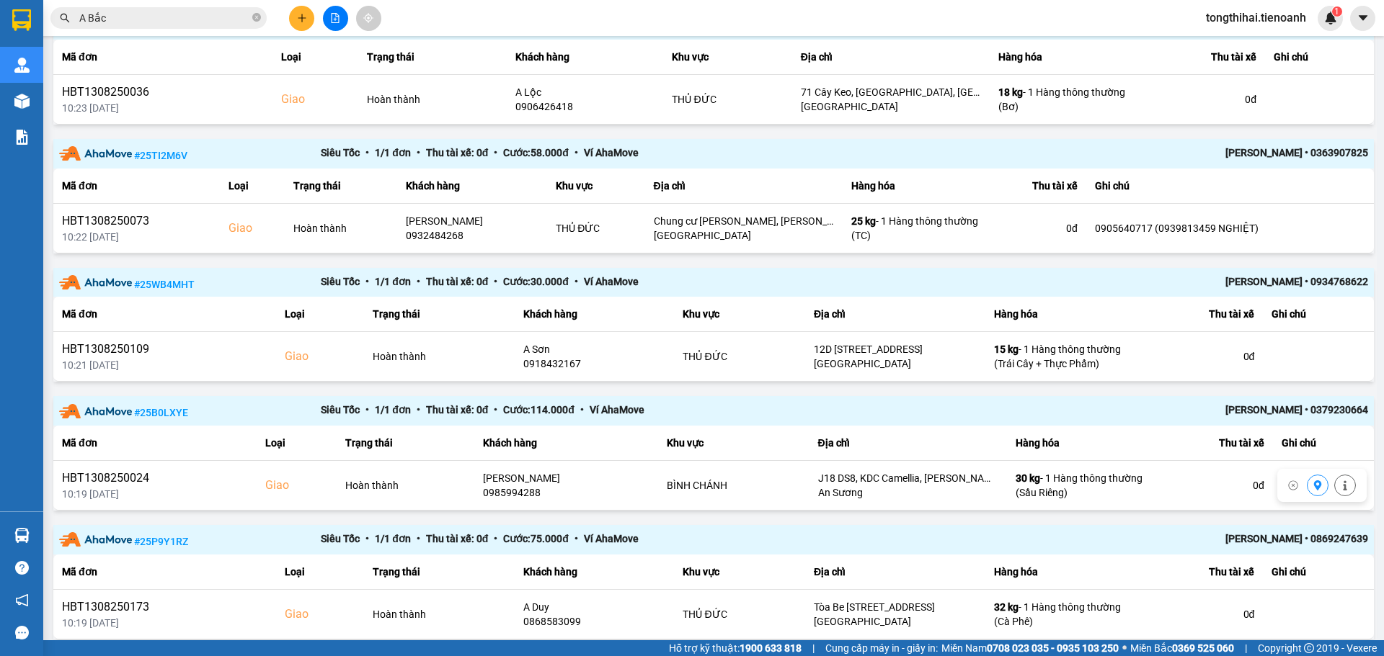
scroll to position [1082, 0]
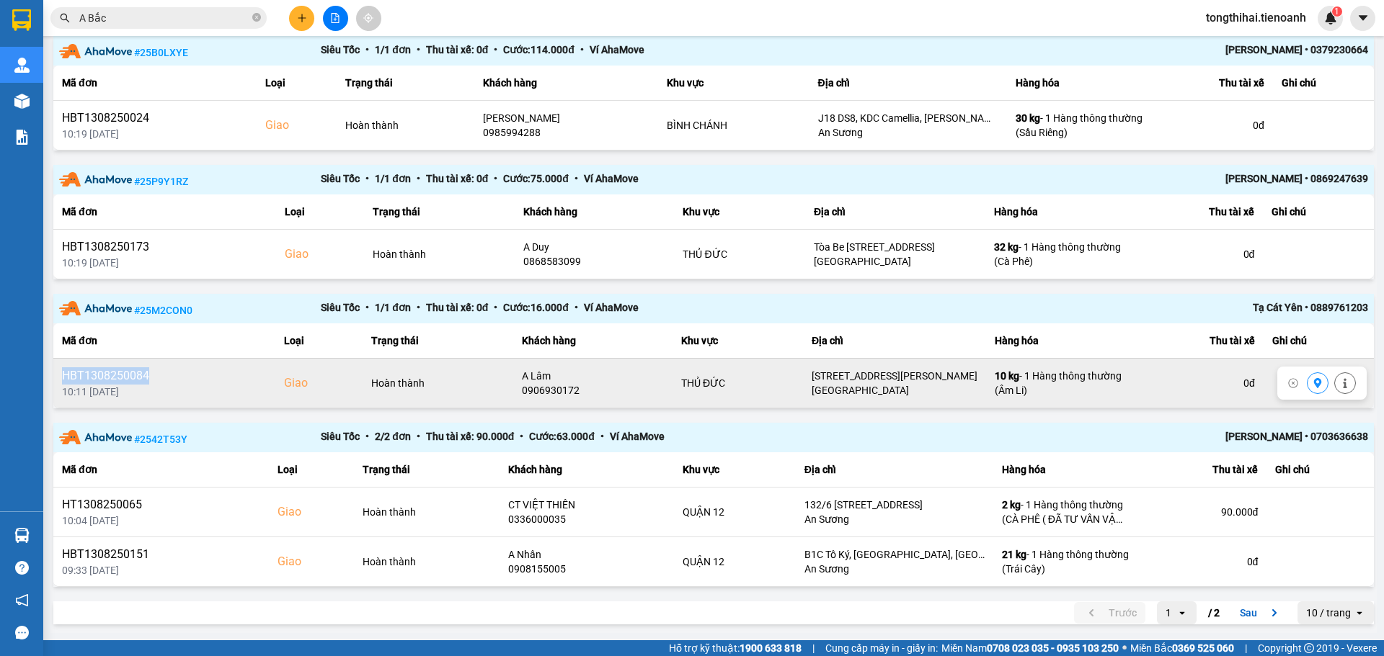
drag, startPoint x: 162, startPoint y: 370, endPoint x: 60, endPoint y: 380, distance: 102.8
click at [60, 380] on td "HBT1308250084 10:11 [DATE]" at bounding box center [164, 383] width 222 height 50
copy div "HBT1308250084"
click at [278, 377] on td "Giao" at bounding box center [318, 383] width 87 height 50
click at [208, 373] on div "HBT1308250084" at bounding box center [164, 376] width 205 height 17
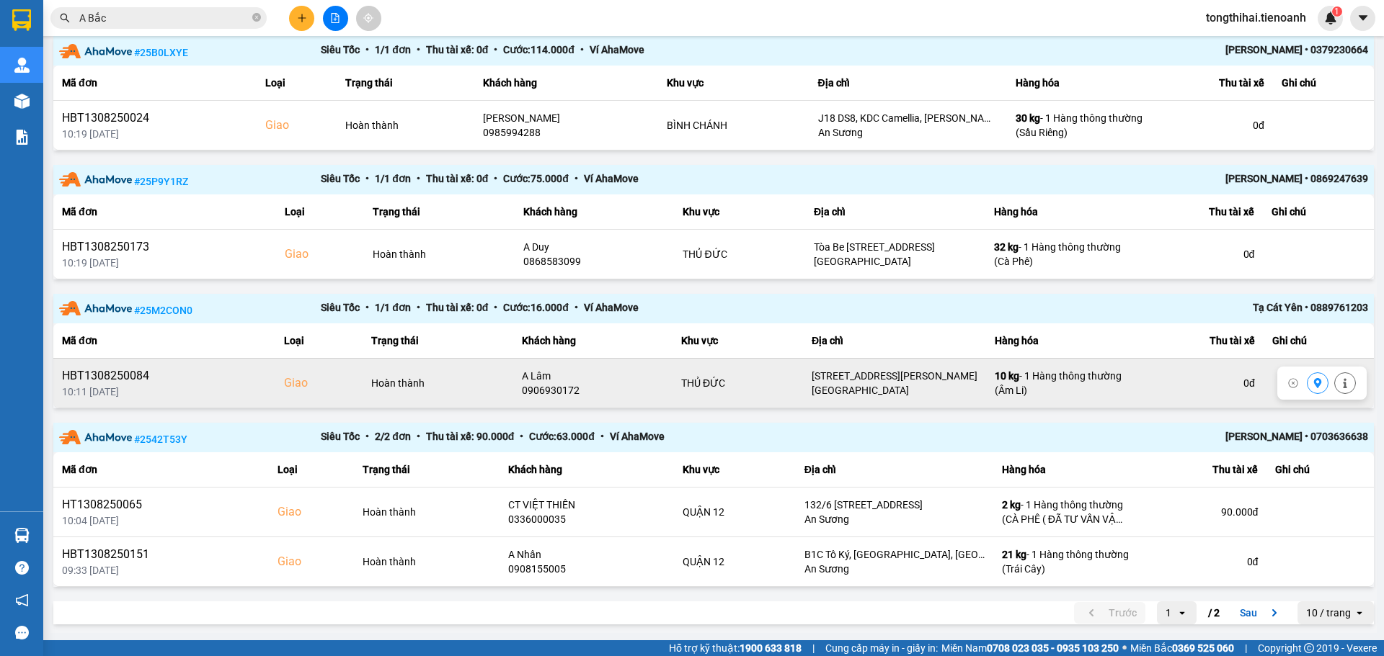
click at [208, 373] on div "HBT1308250084" at bounding box center [164, 376] width 205 height 17
click at [108, 376] on div "HBT1308250084" at bounding box center [164, 376] width 205 height 17
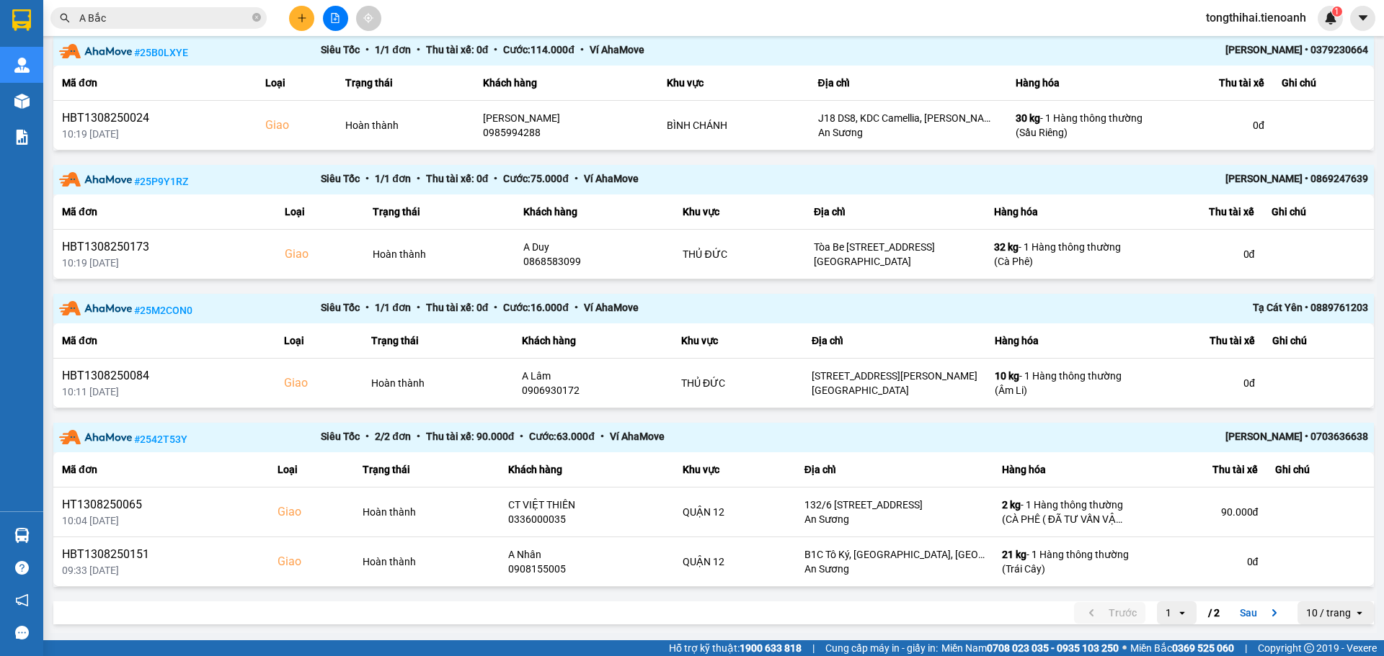
click at [293, 339] on th "Loại" at bounding box center [318, 341] width 87 height 35
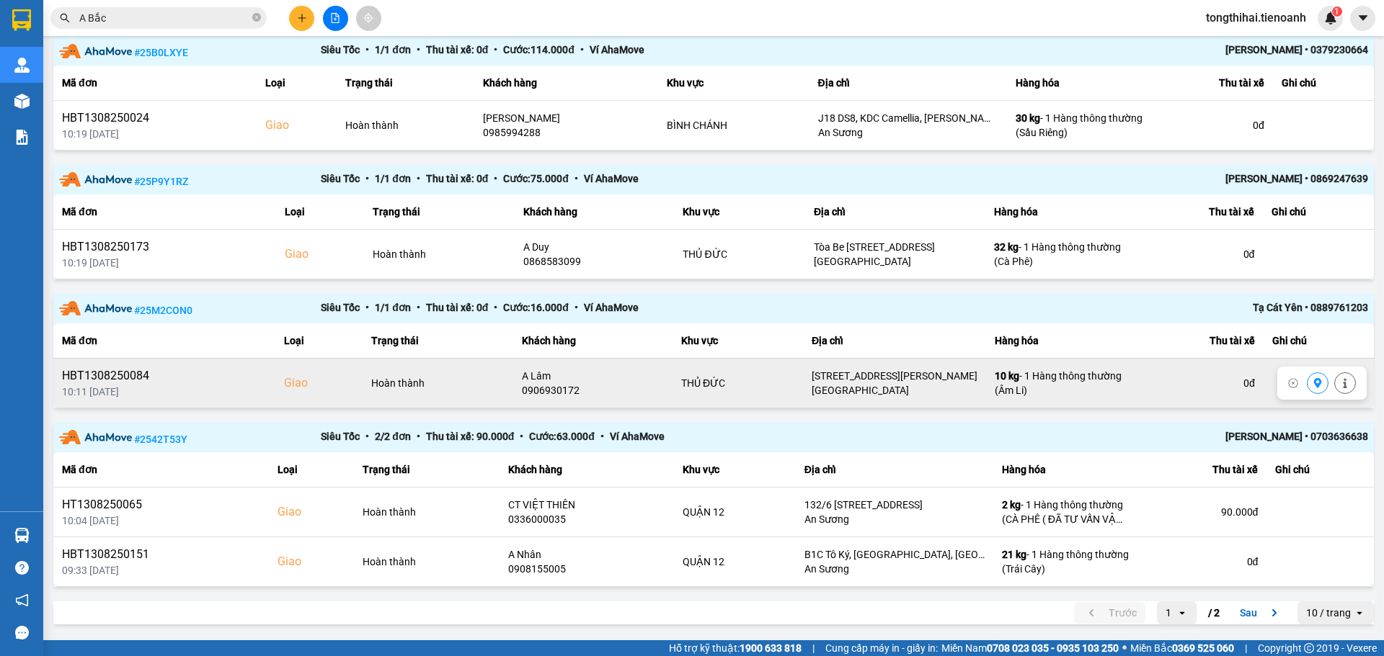
click at [181, 385] on div "10:11 [DATE]" at bounding box center [164, 392] width 205 height 14
drag, startPoint x: 361, startPoint y: 383, endPoint x: 693, endPoint y: 379, distance: 332.2
click at [368, 383] on tr "HBT1308250084 10:11 [DATE] [PERSON_NAME] thành A Lâm 0906930172 THỦ ĐỨC 2/1 [GE…" at bounding box center [713, 383] width 1320 height 50
click at [1343, 384] on icon at bounding box center [1345, 383] width 4 height 10
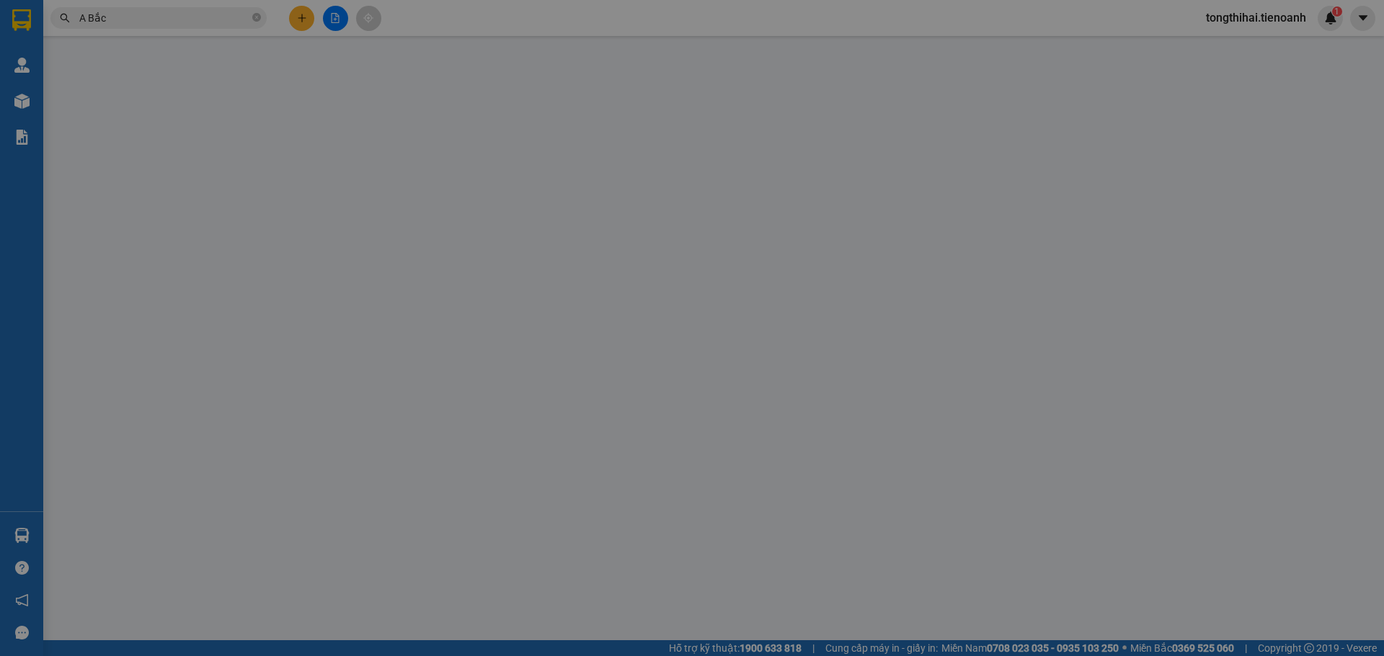
type input "0906930172"
type input "A Lâm"
checkbox input "true"
type input "[STREET_ADDRESS][PERSON_NAME]"
type input "30.000"
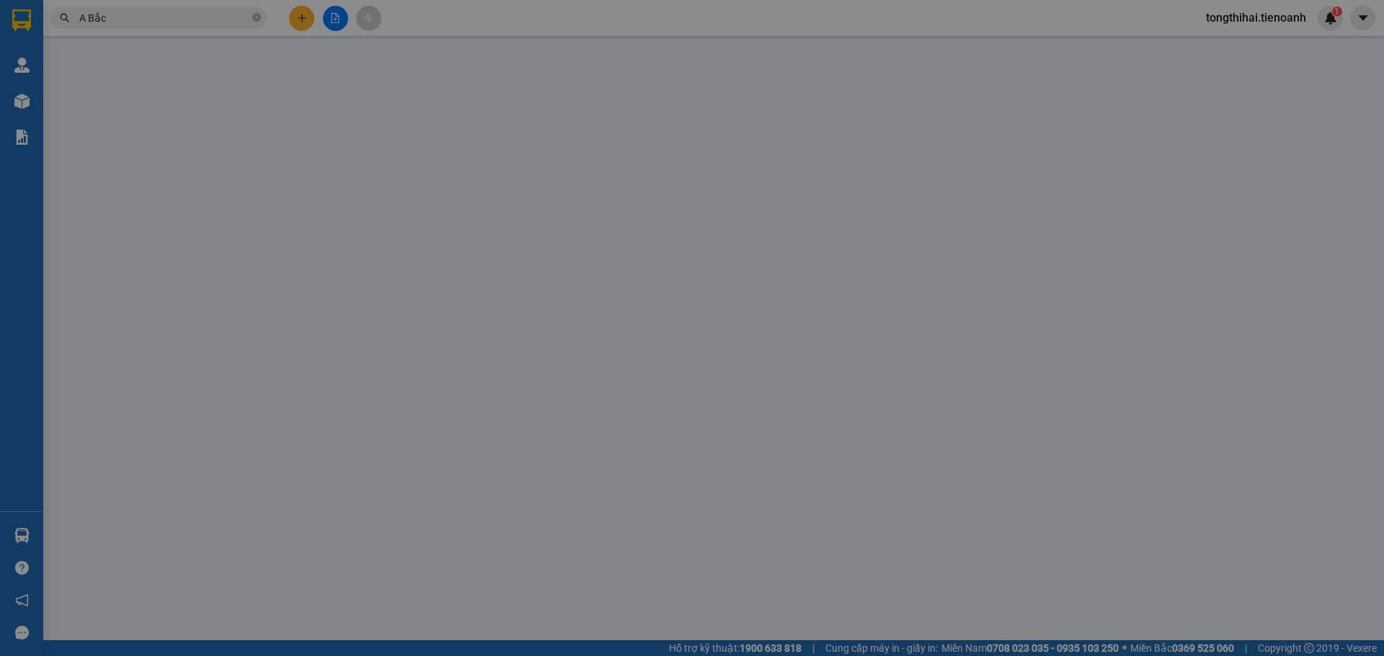
type input "0914090300"
type input "VIỆT PHƯƠNG"
type input "70.000"
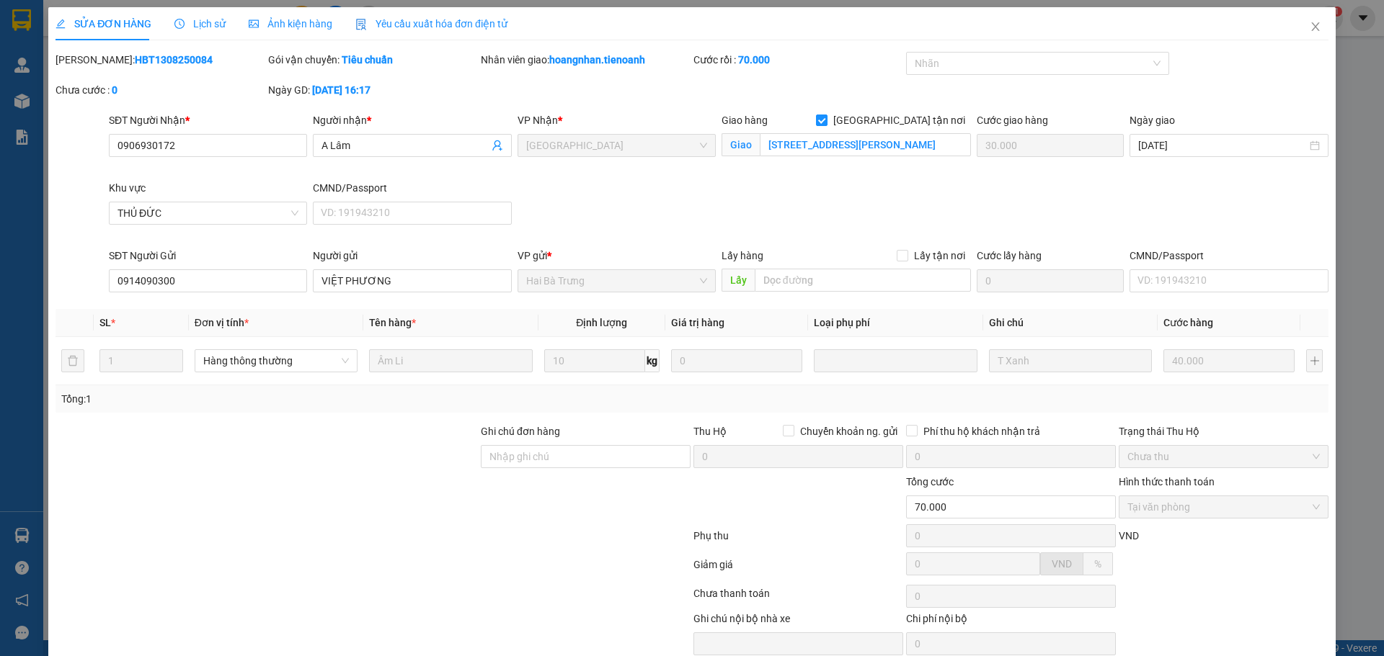
click at [459, 22] on span "Yêu cầu xuất hóa đơn điện tử" at bounding box center [431, 24] width 152 height 12
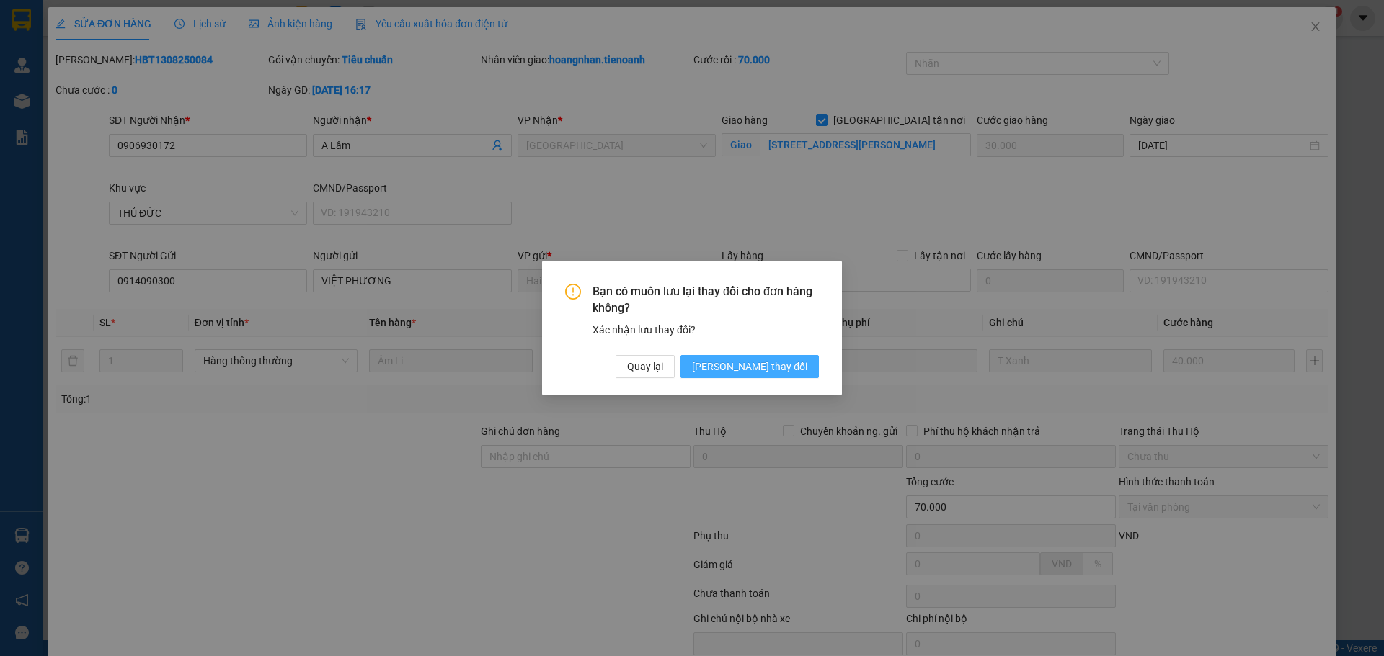
click at [785, 365] on span "[PERSON_NAME] thay đổi" at bounding box center [749, 367] width 115 height 16
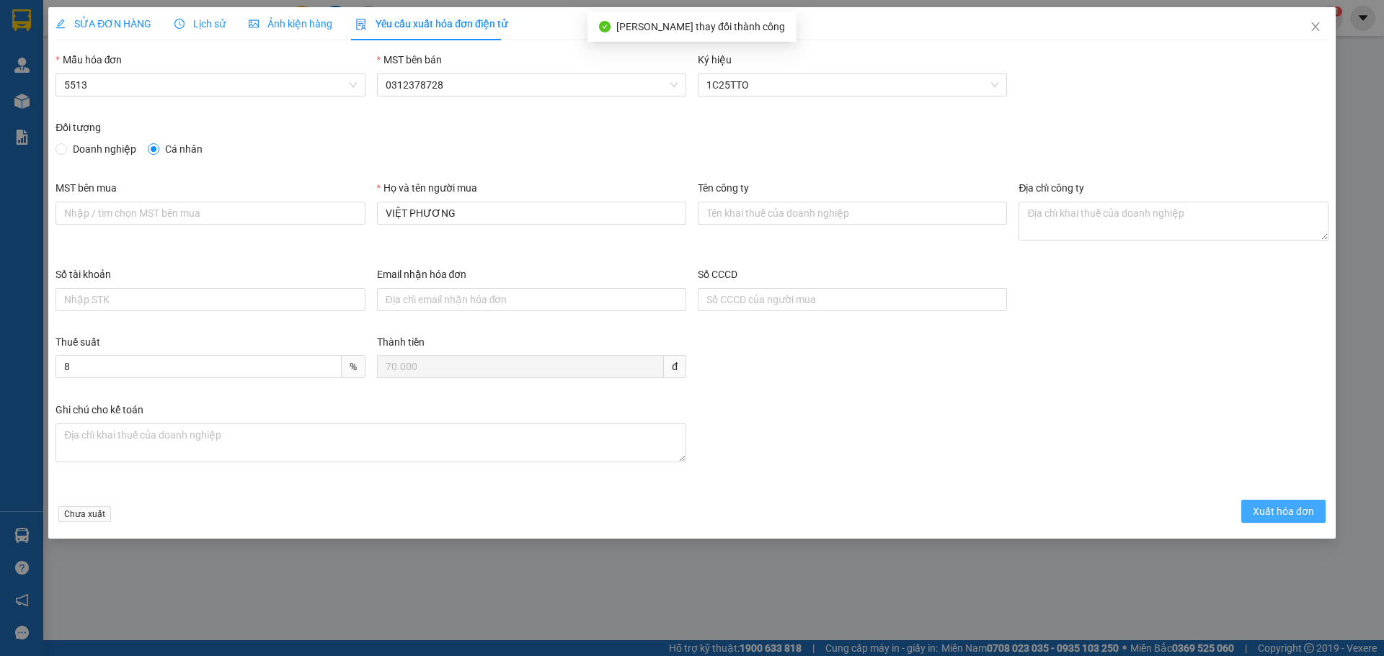
click at [1290, 509] on span "Xuất hóa đơn" at bounding box center [1282, 512] width 61 height 16
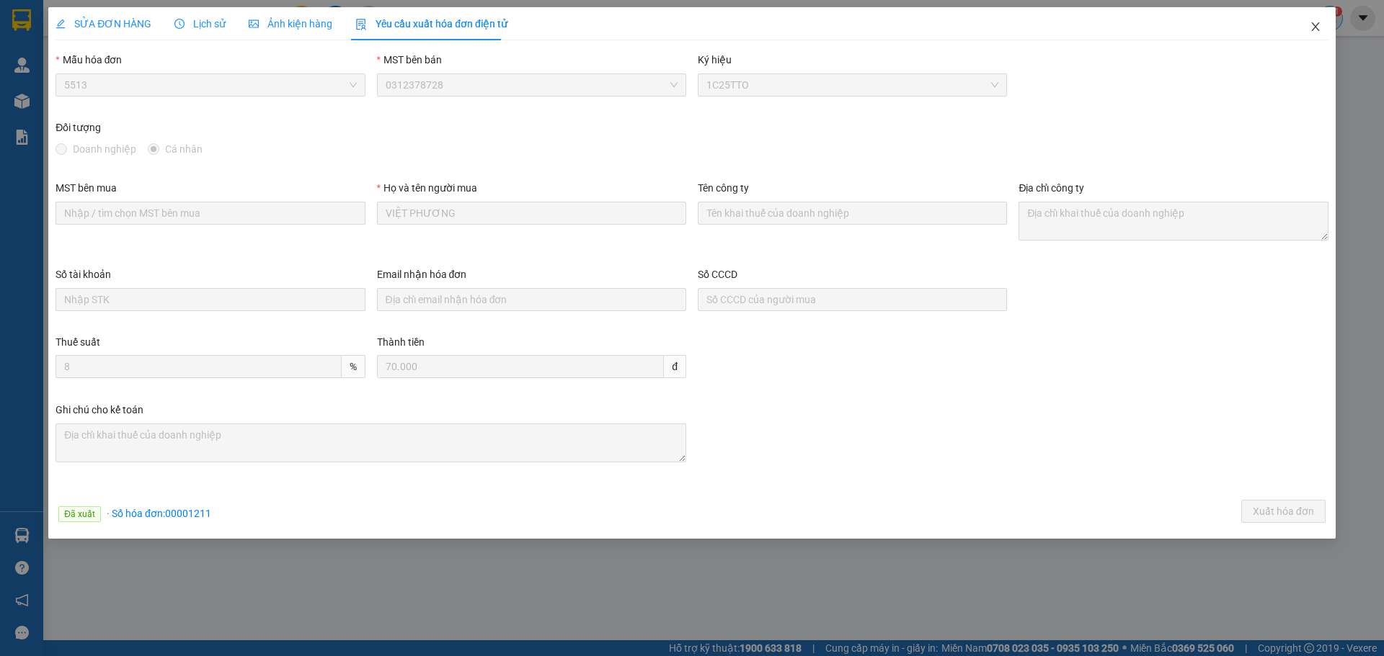
click at [1319, 23] on span "Close" at bounding box center [1315, 27] width 40 height 40
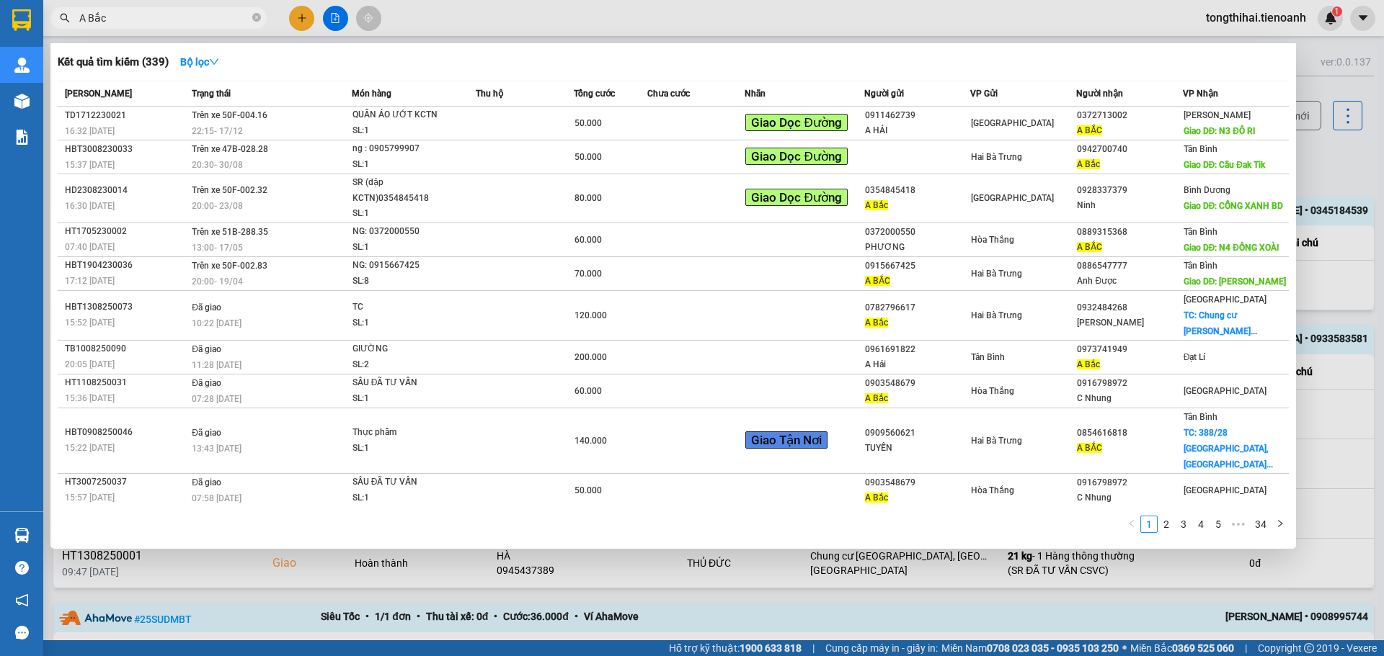
drag, startPoint x: 147, startPoint y: 15, endPoint x: 52, endPoint y: 18, distance: 95.2
click at [52, 18] on span "A Bắc" at bounding box center [158, 18] width 216 height 22
paste input "HBT1308250084"
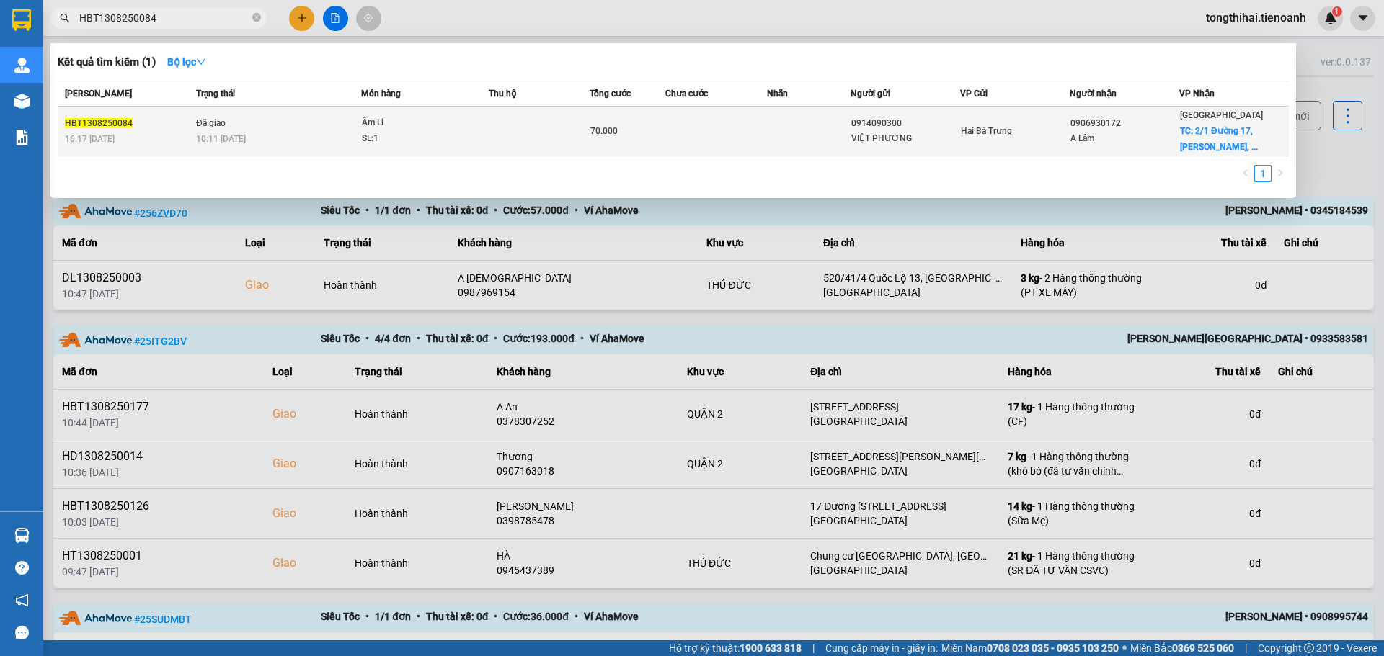
type input "HBT1308250084"
click at [145, 123] on div "HBT1308250084" at bounding box center [128, 123] width 127 height 15
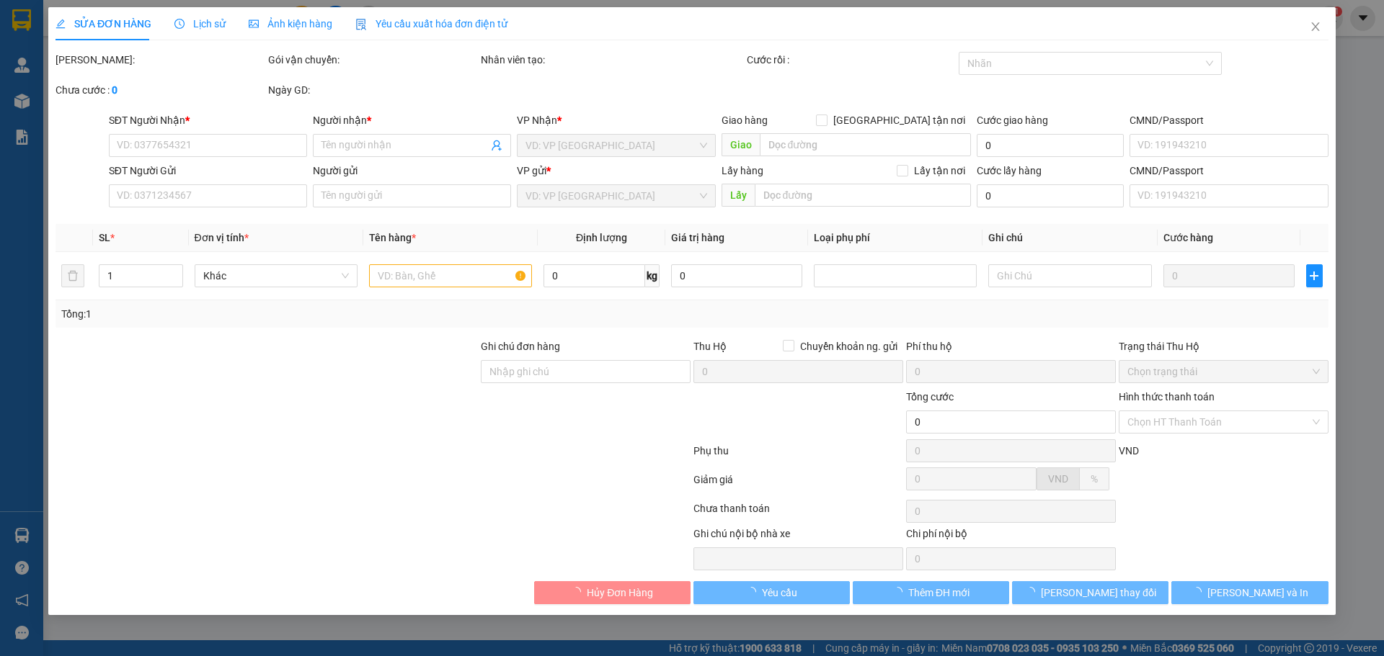
type input "0906930172"
type input "A Lâm"
checkbox input "true"
type input "[STREET_ADDRESS][PERSON_NAME]"
type input "30.000"
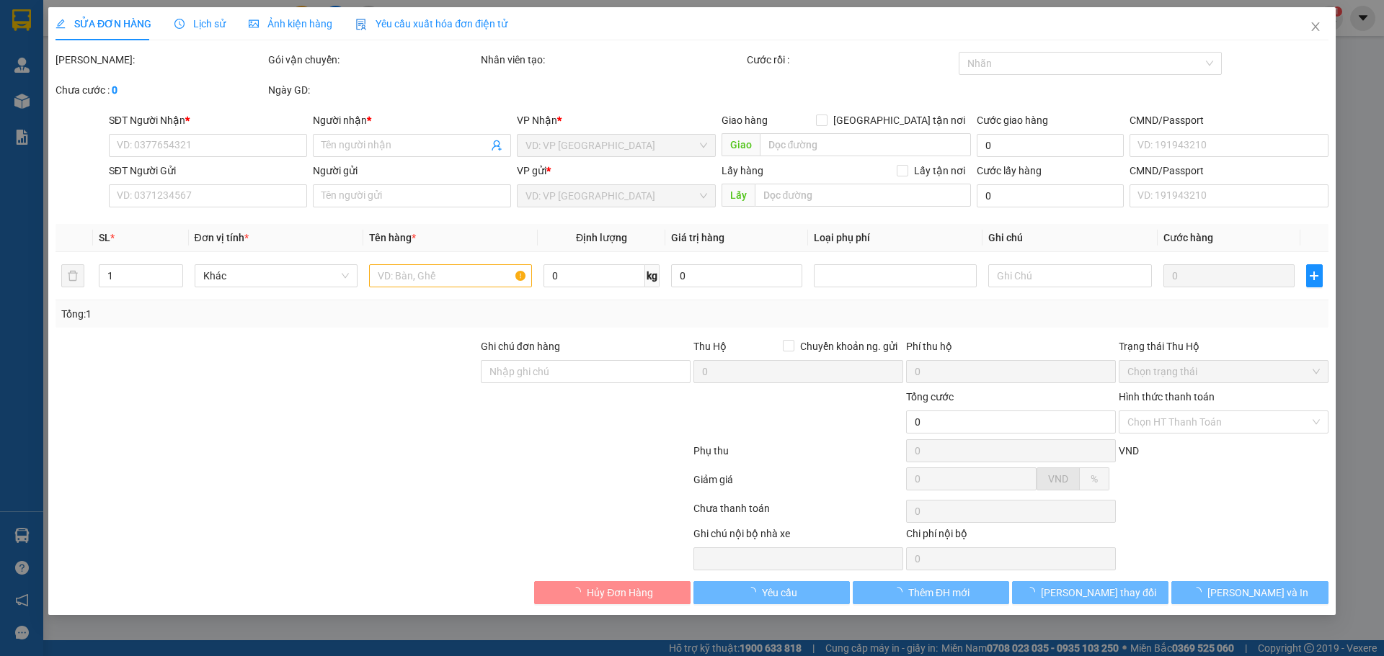
type input "0914090300"
type input "VIỆT PHƯƠNG"
type input "70.000"
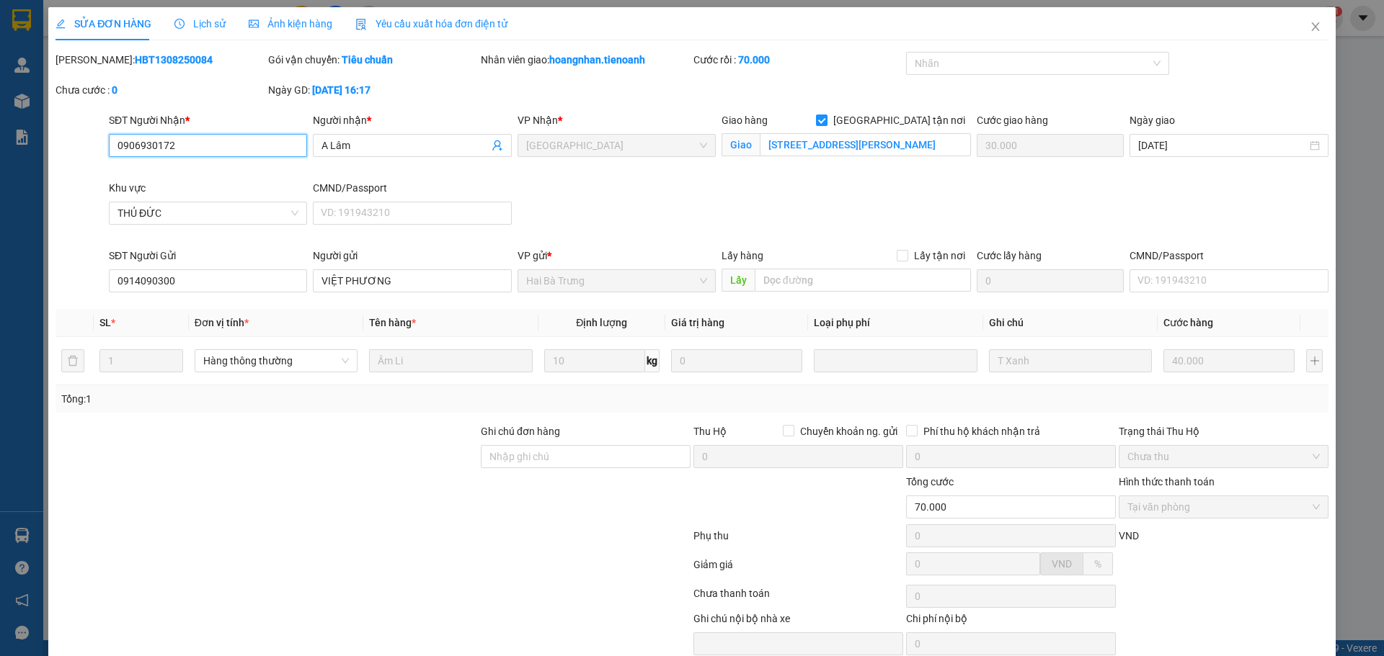
checkbox input "true"
click at [83, 15] on div "SỬA ĐƠN HÀNG" at bounding box center [103, 23] width 96 height 33
click at [61, 27] on icon "edit" at bounding box center [60, 24] width 10 height 10
click at [60, 19] on icon "edit" at bounding box center [60, 24] width 10 height 10
click at [98, 19] on span "SỬA ĐƠN HÀNG" at bounding box center [103, 24] width 96 height 12
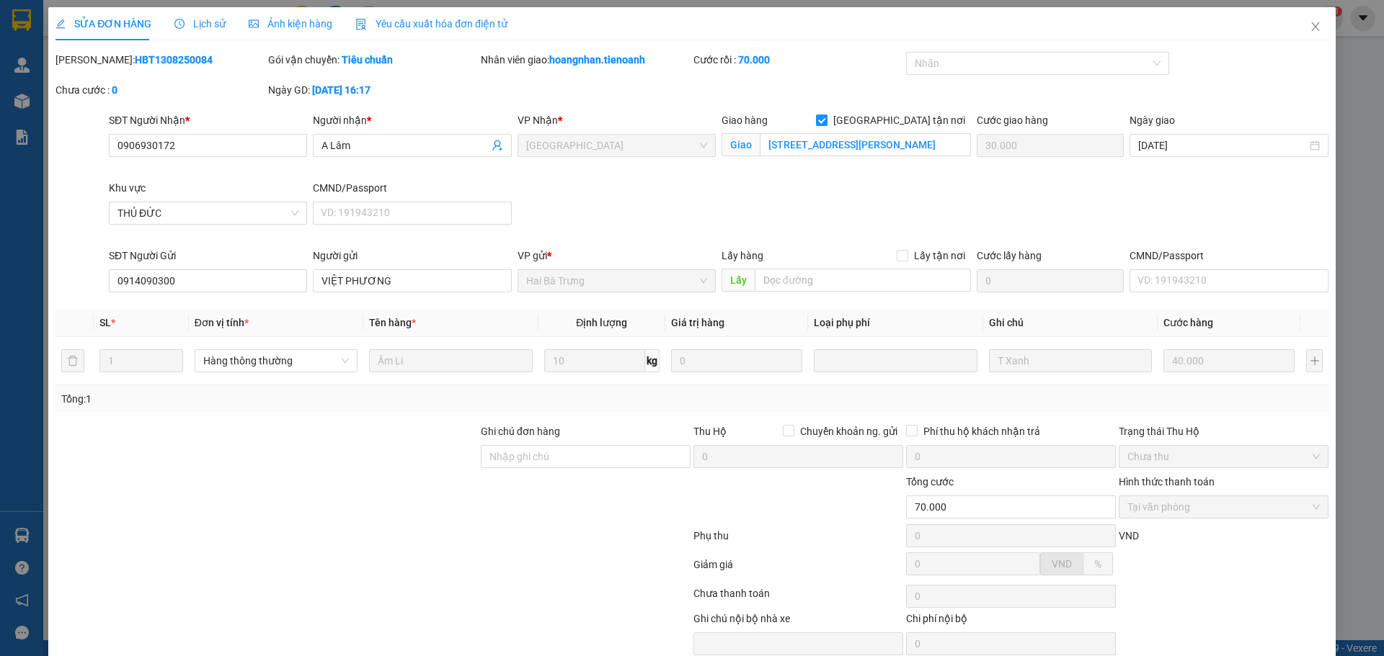
click at [46, 24] on div "SỬA ĐƠN HÀNG Lịch sử Ảnh kiện hàng Yêu cầu xuất hóa đơn điện tử Total Paid Fee …" at bounding box center [692, 328] width 1384 height 656
click at [93, 22] on span "SỬA ĐƠN HÀNG" at bounding box center [103, 24] width 96 height 12
click at [99, 27] on span "SỬA ĐƠN HÀNG" at bounding box center [103, 24] width 96 height 12
click at [104, 22] on span "SỬA ĐƠN HÀNG" at bounding box center [103, 24] width 96 height 12
click at [389, 23] on span "Yêu cầu xuất hóa đơn điện tử" at bounding box center [431, 24] width 152 height 12
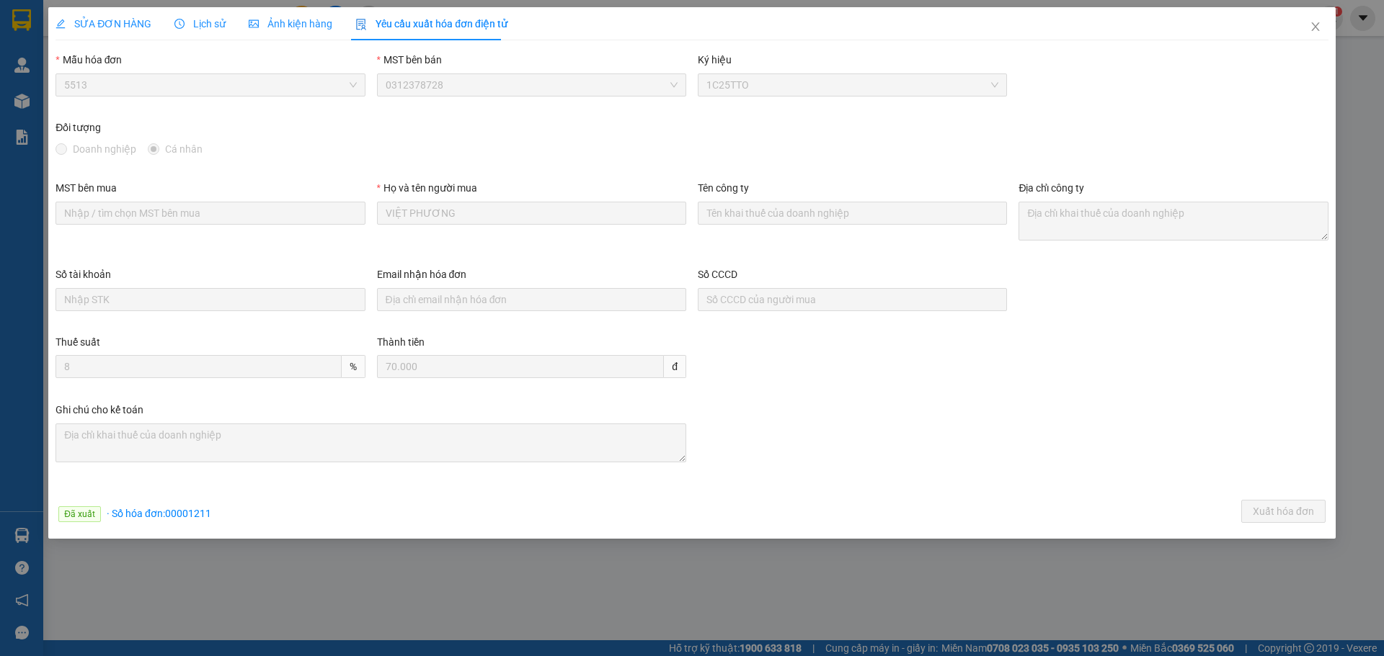
click at [280, 26] on span "Ảnh kiện hàng" at bounding box center [291, 24] width 84 height 12
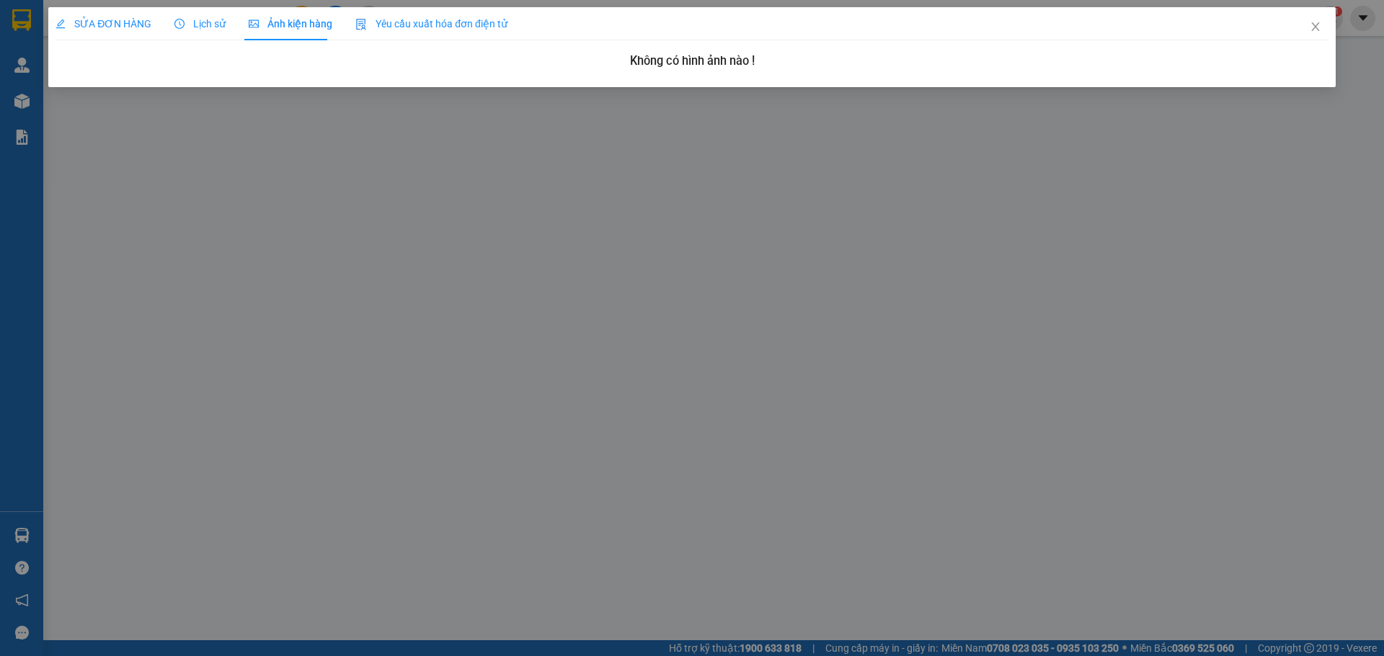
click at [209, 19] on span "Lịch sử" at bounding box center [199, 24] width 51 height 12
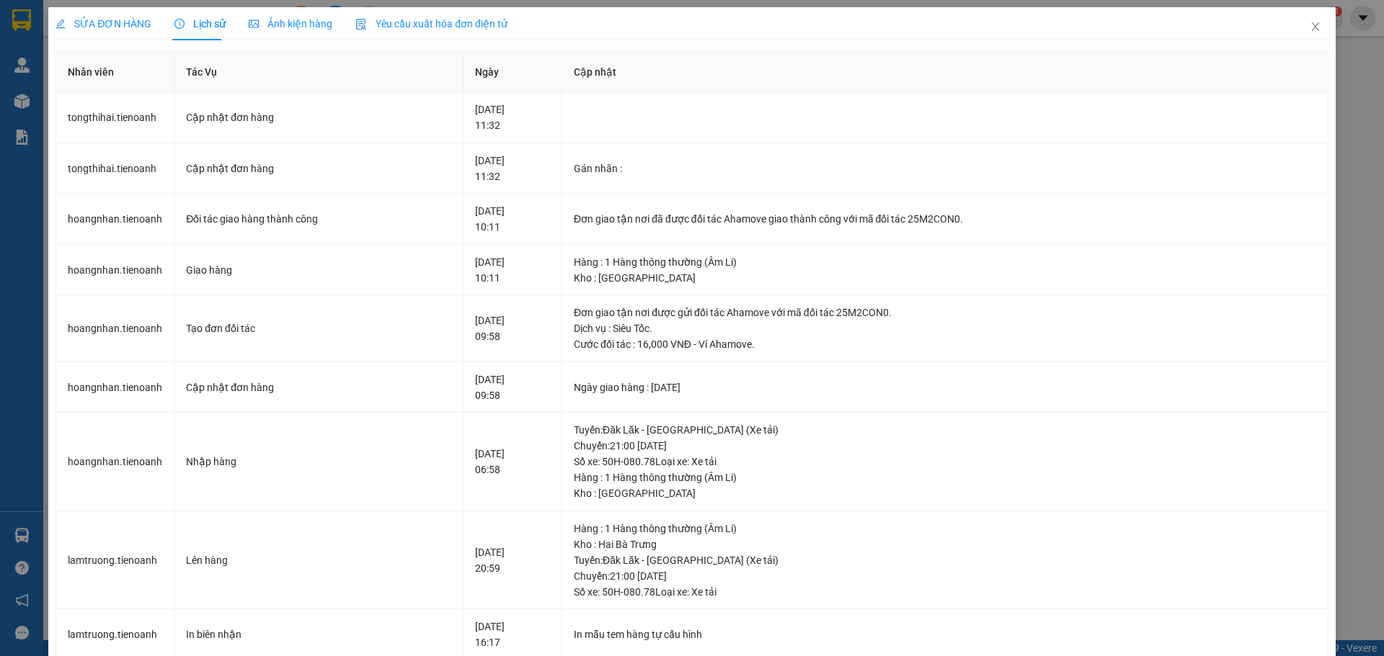
click at [383, 21] on span "Yêu cầu xuất hóa đơn điện tử" at bounding box center [431, 24] width 152 height 12
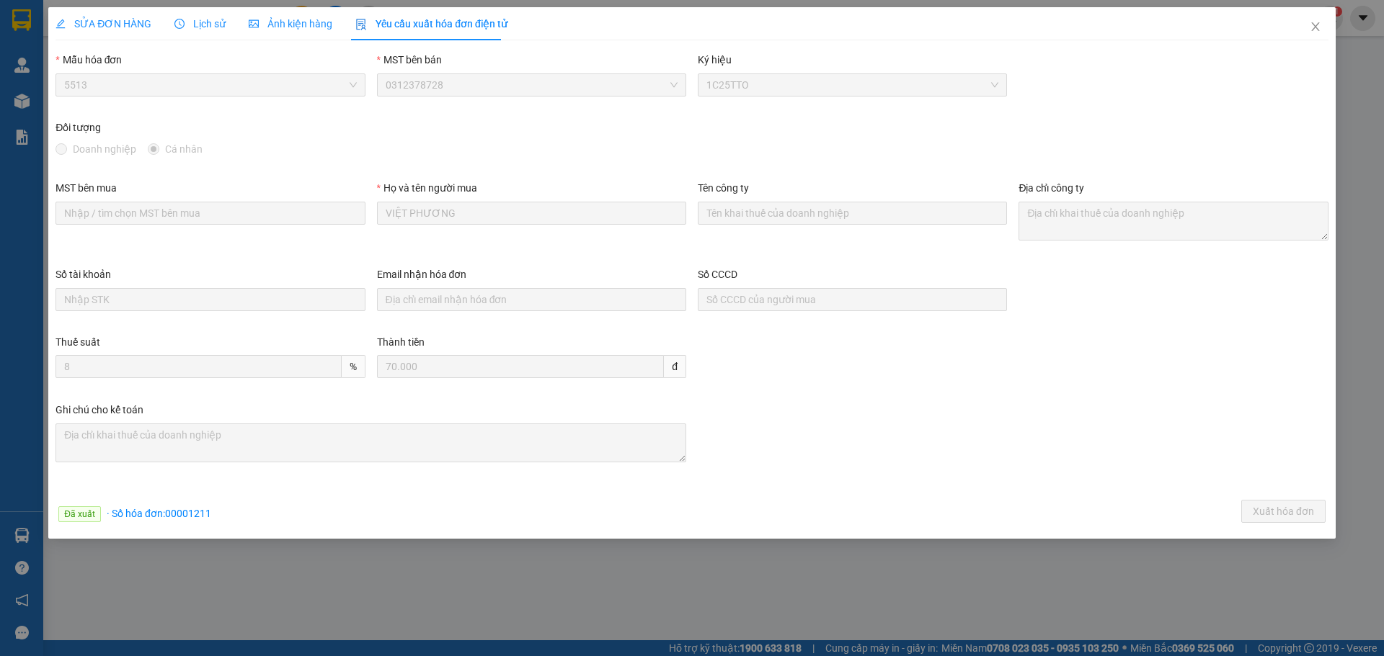
click at [198, 514] on span "· Số hóa đơn: 00001211" at bounding box center [159, 514] width 104 height 12
copy span "00001211"
click at [1312, 26] on icon "close" at bounding box center [1315, 27] width 12 height 12
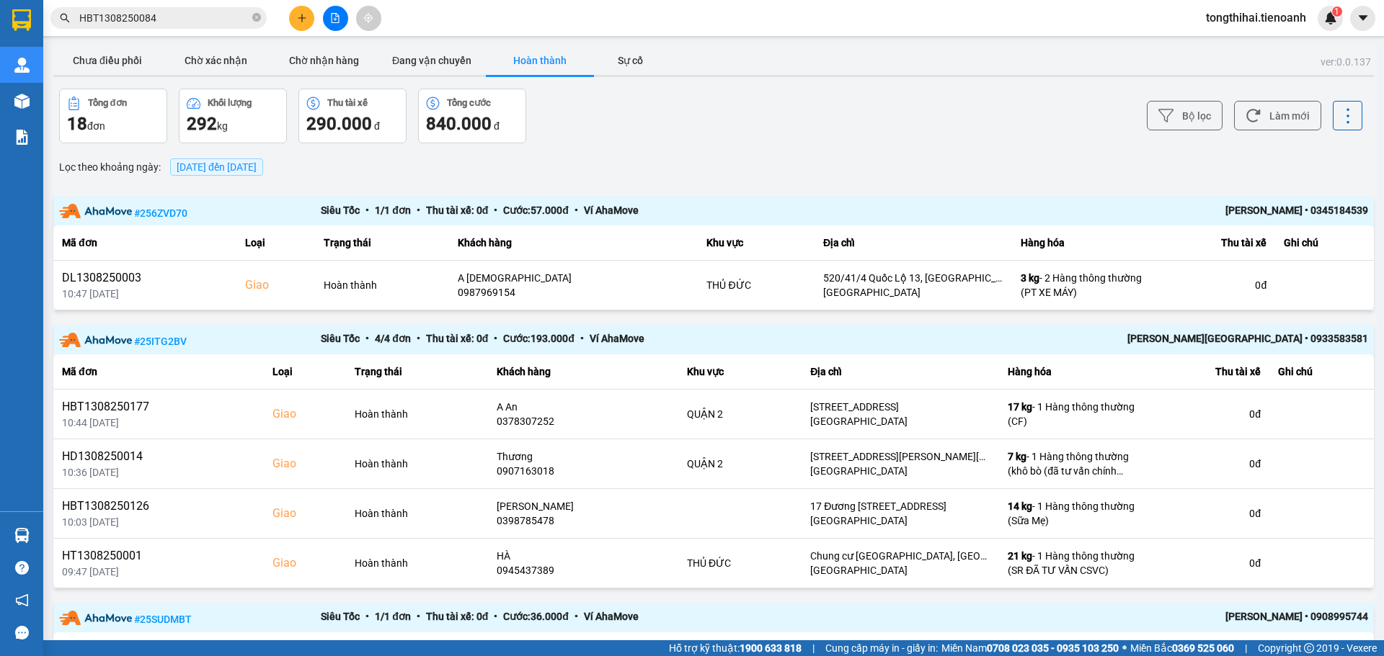
click at [180, 17] on input "HBT1308250084" at bounding box center [164, 18] width 170 height 16
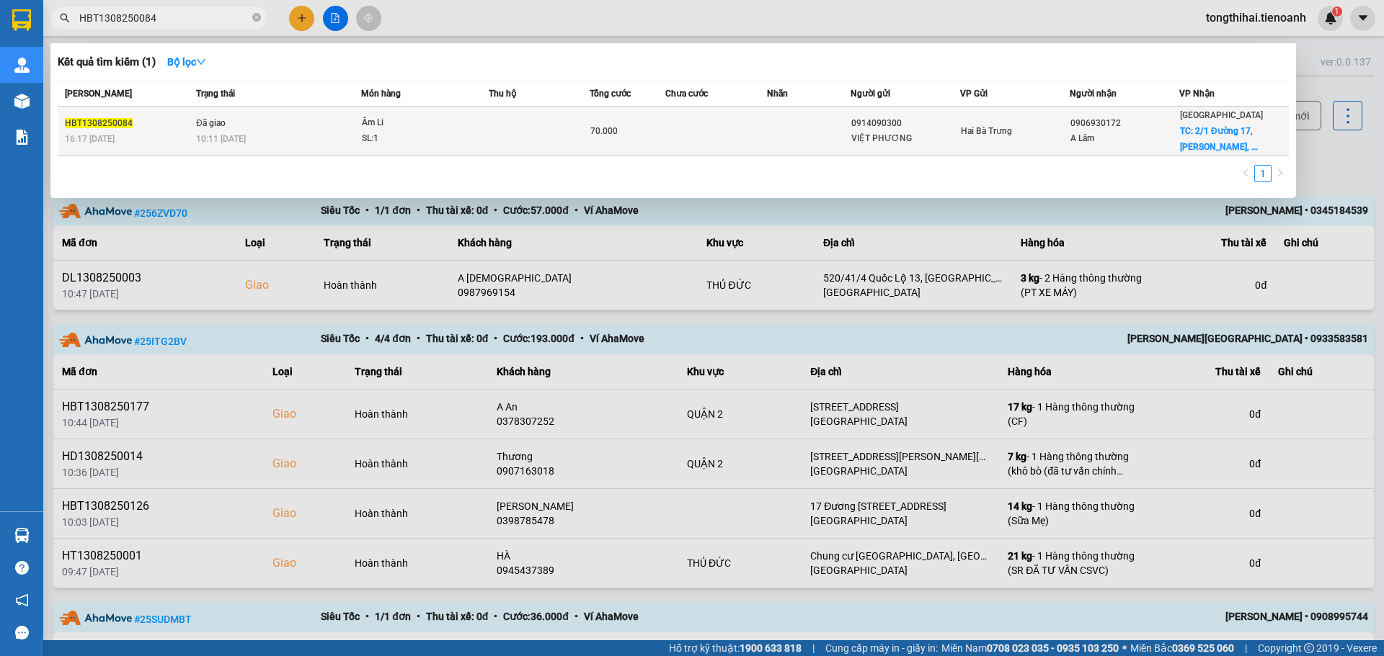
click at [498, 135] on td at bounding box center [539, 132] width 101 height 50
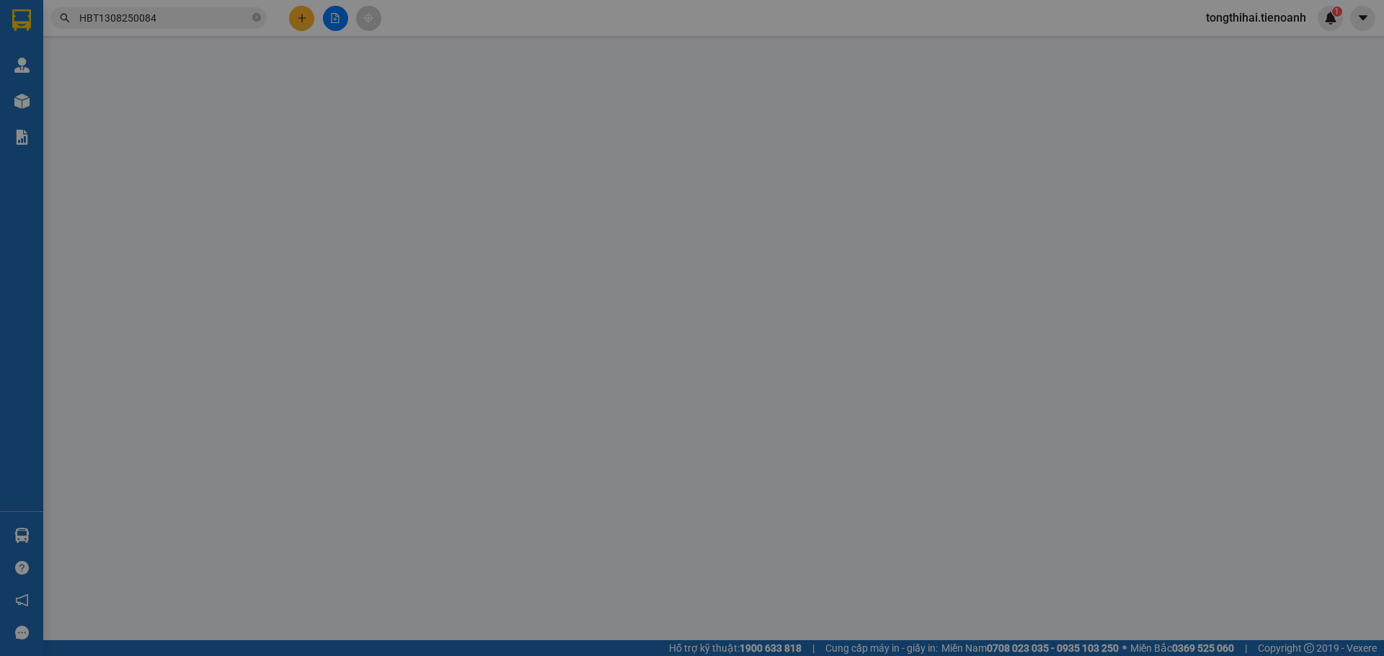
type input "0906930172"
type input "A Lâm"
checkbox input "true"
type input "[STREET_ADDRESS][PERSON_NAME]"
type input "30.000"
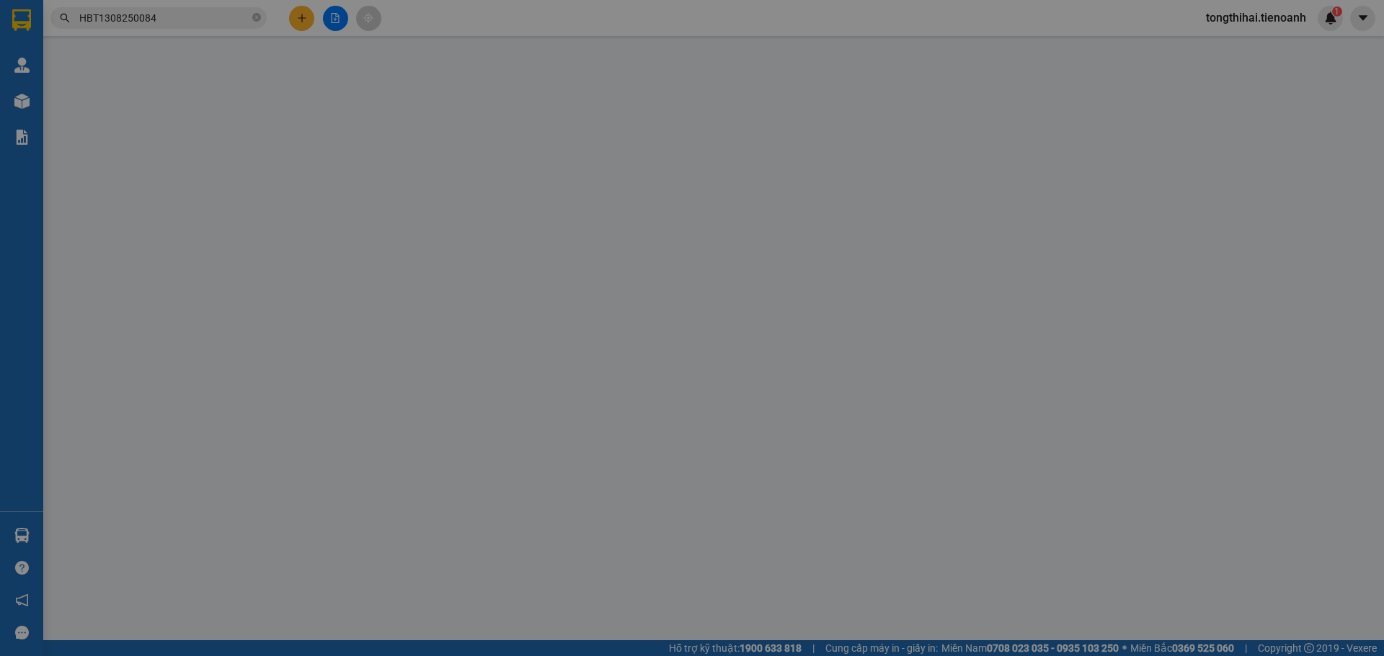
type input "0914090300"
type input "VIỆT PHƯƠNG"
type input "70.000"
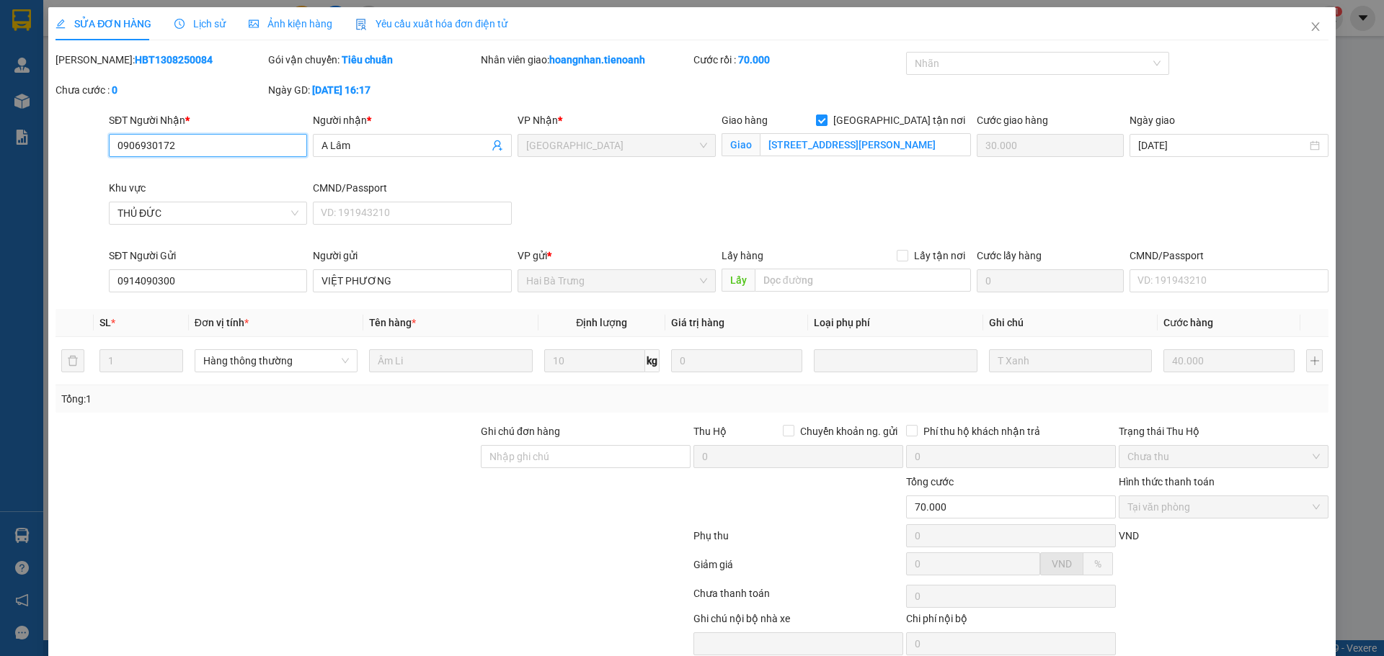
checkbox input "true"
